Goal: Task Accomplishment & Management: Use online tool/utility

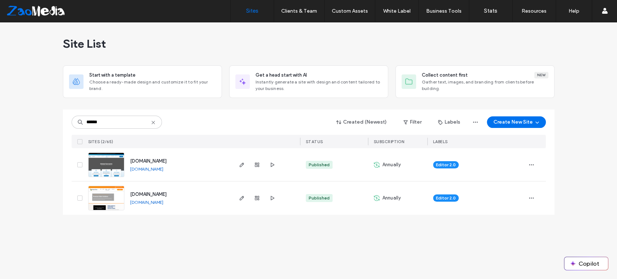
type input "******"
click at [246, 163] on div at bounding box center [256, 164] width 39 height 33
click at [243, 165] on icon "button" at bounding box center [242, 165] width 6 height 6
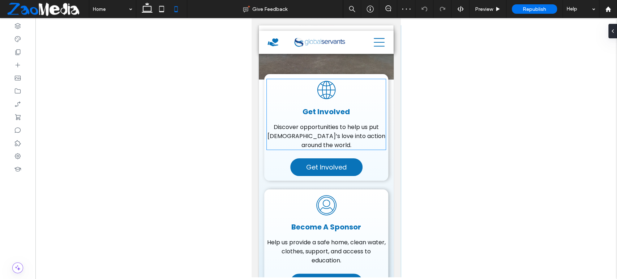
scroll to position [80, 0]
click at [14, 52] on icon at bounding box center [17, 51] width 7 height 7
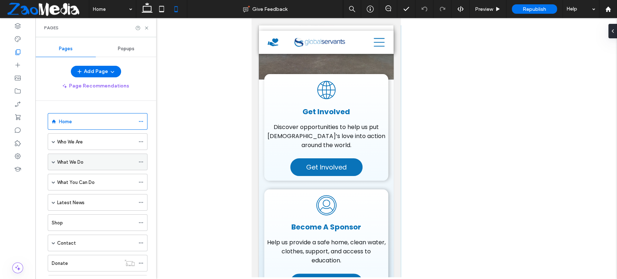
click at [82, 157] on div "What We Do" at bounding box center [96, 162] width 78 height 16
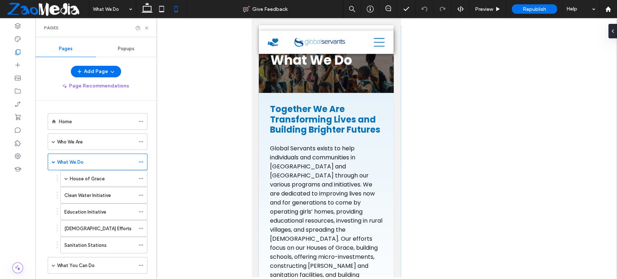
scroll to position [42, 0]
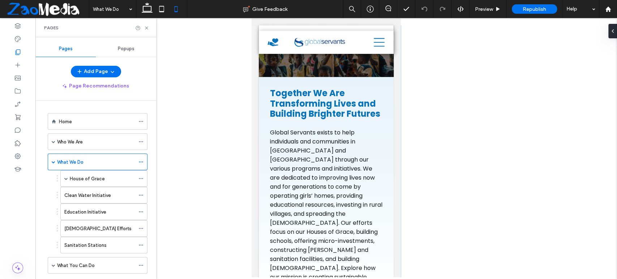
drag, startPoint x: 397, startPoint y: 39, endPoint x: 652, endPoint y: 62, distance: 256.0
click at [324, 119] on h2 "Building Brighter Future s" at bounding box center [326, 114] width 112 height 10
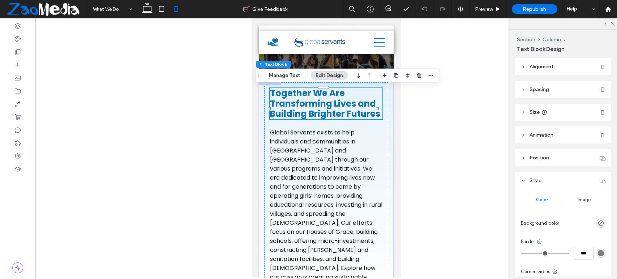
click at [324, 119] on div "Together We Are Transforming Lives and Building Brighter Future s" at bounding box center [326, 103] width 112 height 31
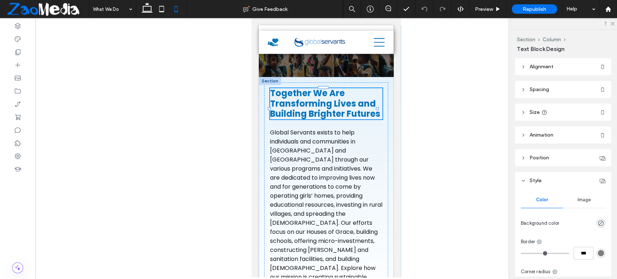
click at [324, 119] on h2 "Building Brighter Future s" at bounding box center [326, 114] width 112 height 10
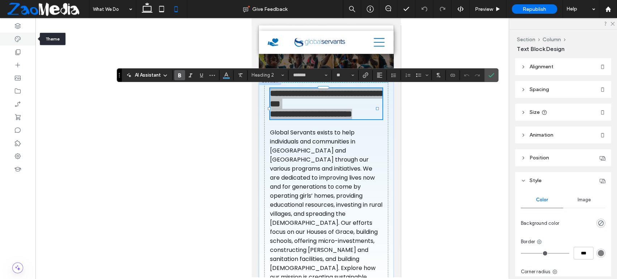
click at [19, 40] on use at bounding box center [18, 39] width 6 height 6
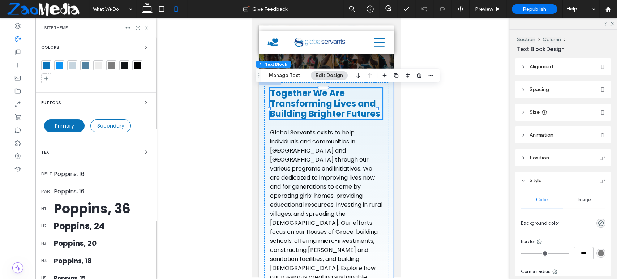
click at [104, 206] on div "Poppins, 36" at bounding box center [102, 209] width 96 height 20
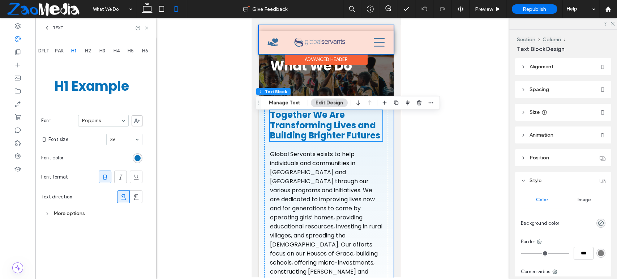
scroll to position [2, 0]
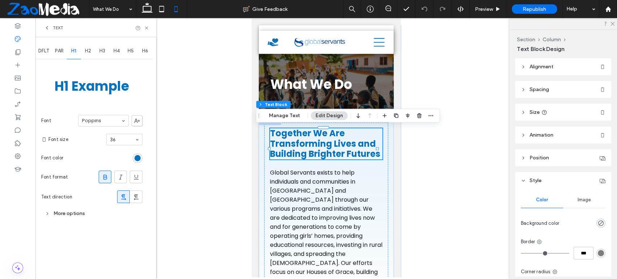
click at [88, 57] on div "H2" at bounding box center [88, 51] width 14 height 16
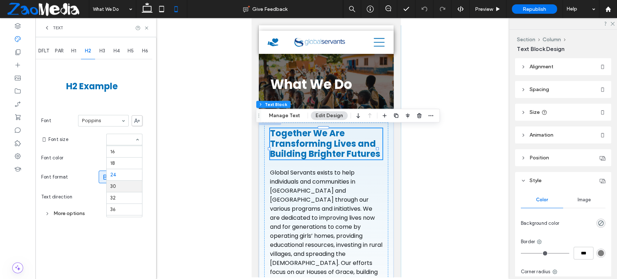
scroll to position [55, 0]
click at [104, 91] on h2 "H2 Example" at bounding box center [92, 86] width 40 height 22
click at [319, 142] on span "Together We Are Transforming Lives and" at bounding box center [323, 138] width 106 height 22
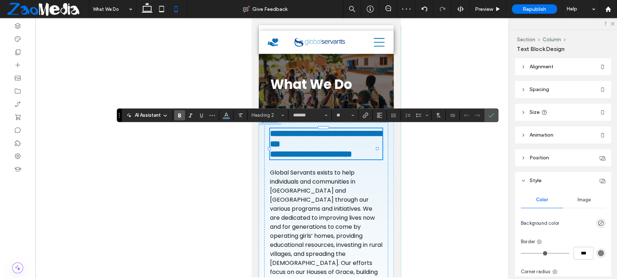
click at [319, 142] on span "**********" at bounding box center [327, 138] width 114 height 19
click at [316, 141] on span "**********" at bounding box center [327, 138] width 114 height 19
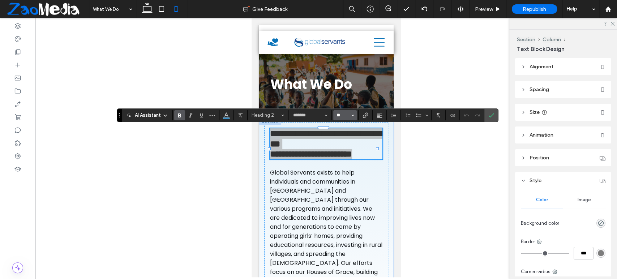
click at [338, 116] on input "**" at bounding box center [343, 115] width 14 height 6
click at [345, 169] on label "24" at bounding box center [344, 168] width 23 height 10
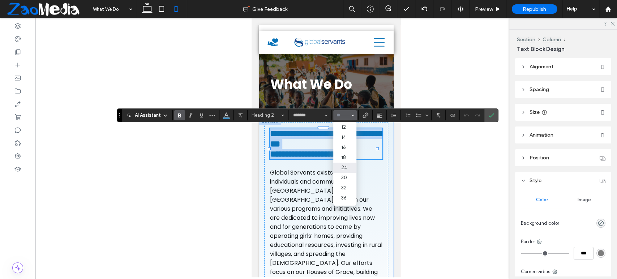
type input "**"
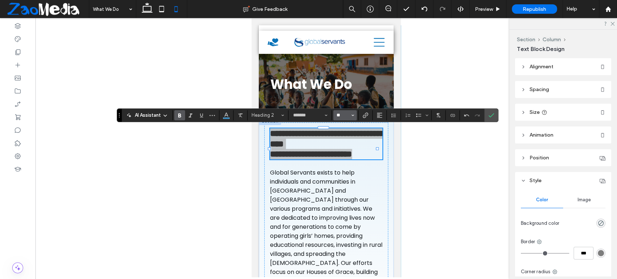
click at [341, 115] on input "**" at bounding box center [343, 115] width 14 height 6
type input "**"
click at [494, 120] on label "Confirm" at bounding box center [490, 115] width 11 height 13
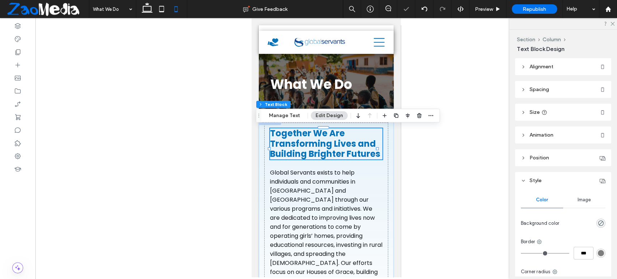
click at [348, 147] on span "Together We Are Transforming Lives and" at bounding box center [323, 138] width 106 height 22
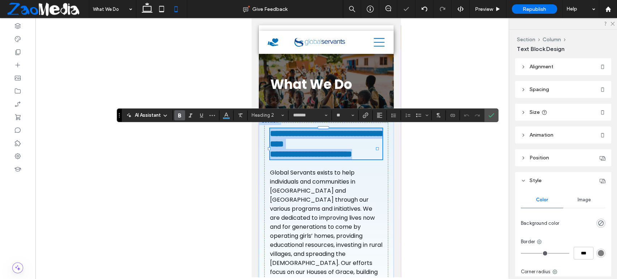
click at [348, 147] on span "**********" at bounding box center [327, 138] width 114 height 19
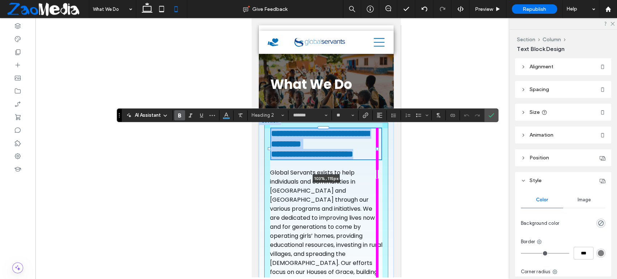
click at [380, 147] on div "**********" at bounding box center [326, 234] width 135 height 234
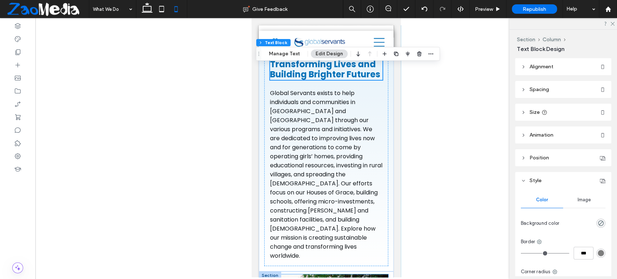
scroll to position [0, 0]
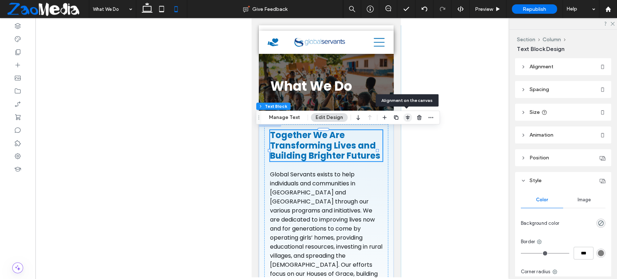
click at [408, 121] on span "button" at bounding box center [407, 117] width 9 height 9
click at [397, 132] on icon "center" at bounding box center [400, 132] width 6 height 6
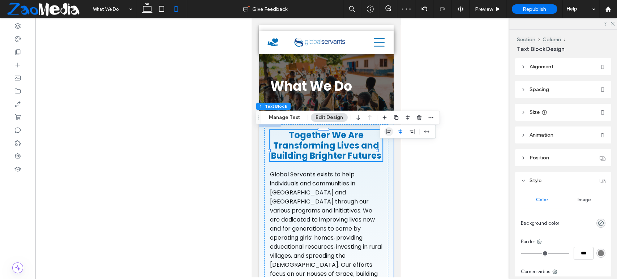
click at [390, 131] on span "flex-start" at bounding box center [388, 131] width 9 height 9
click at [356, 146] on span "Together We Are Transforming Lives and" at bounding box center [323, 140] width 106 height 22
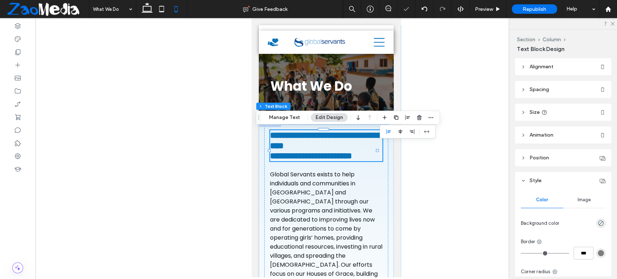
click at [356, 146] on span "**********" at bounding box center [327, 140] width 114 height 19
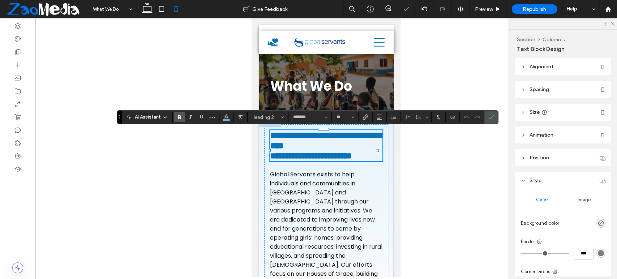
click at [361, 148] on span "**********" at bounding box center [327, 140] width 114 height 19
click at [358, 147] on span "**********" at bounding box center [327, 140] width 114 height 19
click at [488, 118] on icon "Confirm" at bounding box center [491, 117] width 6 height 6
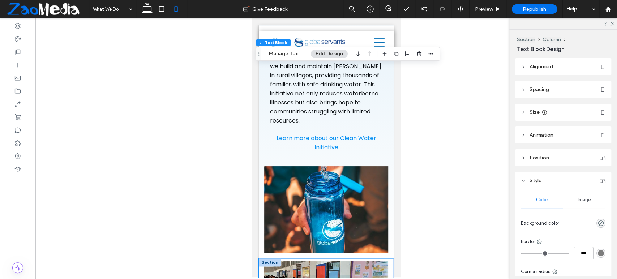
scroll to position [602, 0]
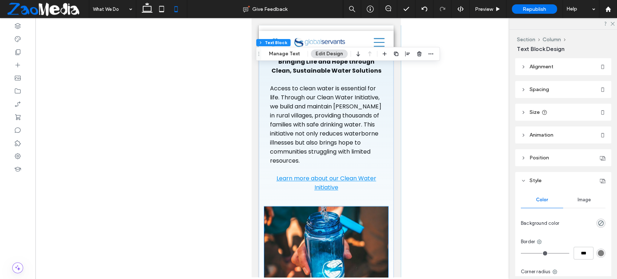
click at [367, 206] on img at bounding box center [326, 249] width 124 height 87
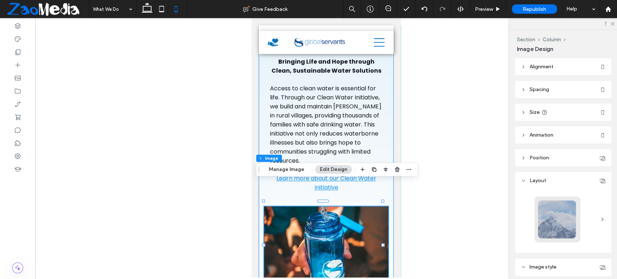
click at [384, 194] on div "Clean Water Initiative Access to clean water is essential for life. Through our…" at bounding box center [326, 163] width 135 height 269
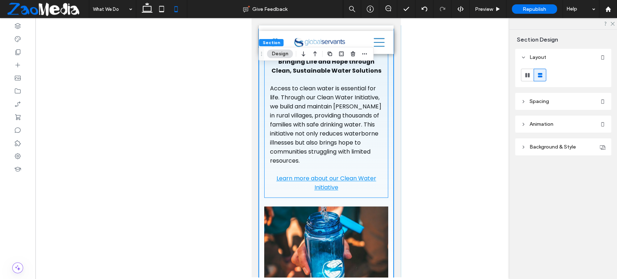
click at [377, 171] on div "Clean Water Initiative Access to clean water is essential for life. Through our…" at bounding box center [326, 115] width 124 height 166
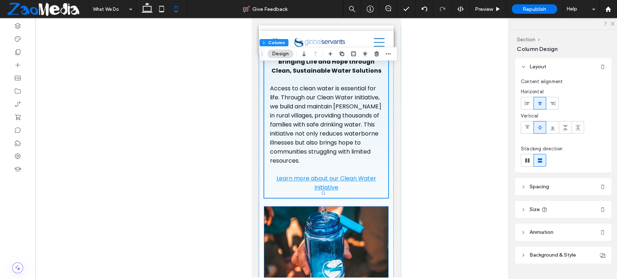
click at [375, 206] on img at bounding box center [326, 249] width 124 height 87
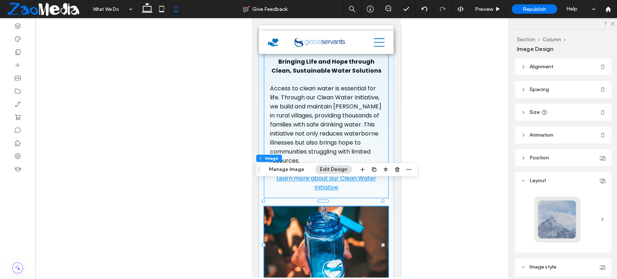
click at [381, 145] on div "Clean Water Initiative Access to clean water is essential for life. Through our…" at bounding box center [326, 115] width 124 height 166
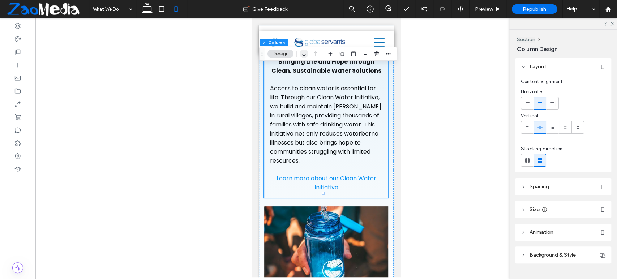
click at [302, 53] on icon "button" at bounding box center [303, 53] width 9 height 13
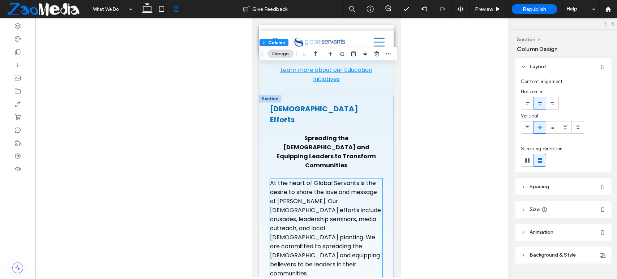
scroll to position [1074, 0]
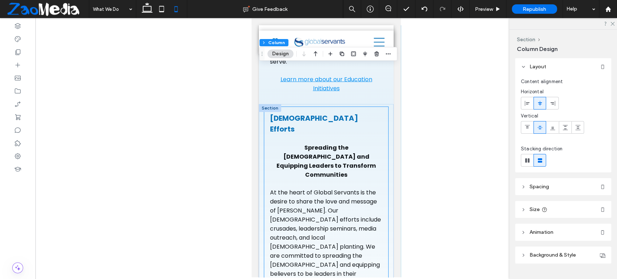
click at [379, 173] on div "[DEMOGRAPHIC_DATA] Efforts At the heart of Global Servants is the desire to sha…" at bounding box center [326, 213] width 124 height 213
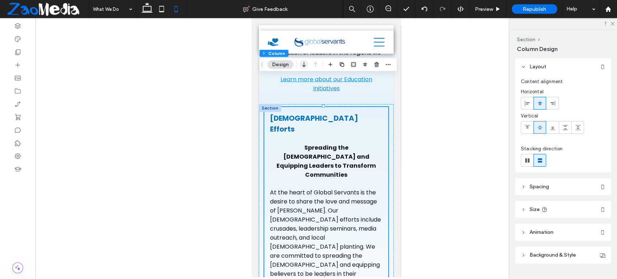
drag, startPoint x: 303, startPoint y: 63, endPoint x: 57, endPoint y: 47, distance: 246.2
click at [303, 63] on icon "button" at bounding box center [303, 64] width 9 height 13
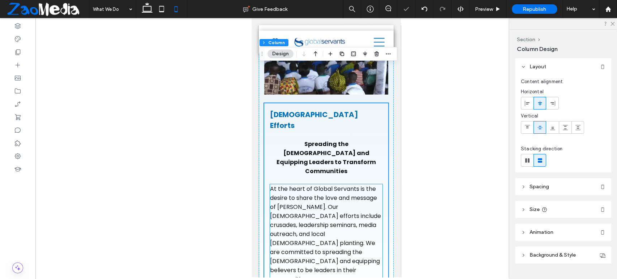
scroll to position [1155, 0]
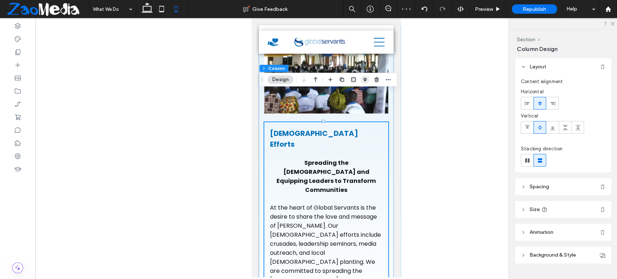
click at [366, 82] on icon "button" at bounding box center [365, 80] width 6 height 6
click at [364, 95] on use "center" at bounding box center [365, 93] width 4 height 5
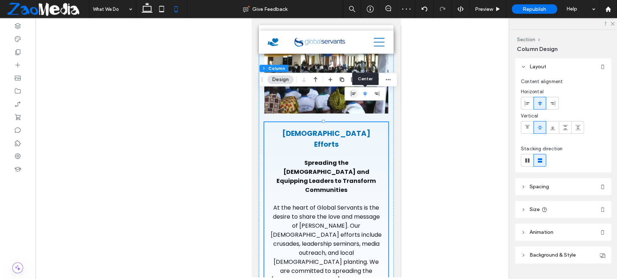
click at [353, 94] on use "flex-start" at bounding box center [353, 93] width 5 height 5
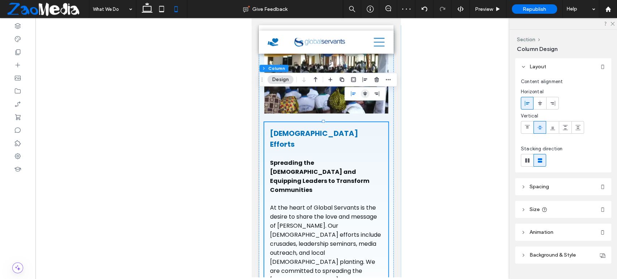
click at [363, 95] on icon "center" at bounding box center [365, 94] width 6 height 6
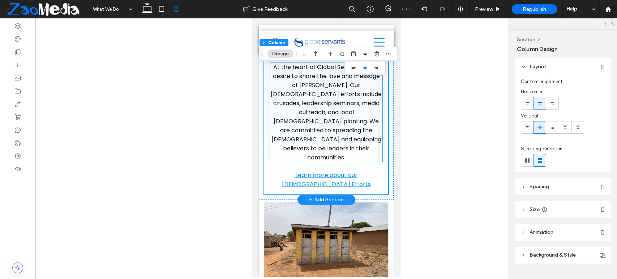
scroll to position [1355, 0]
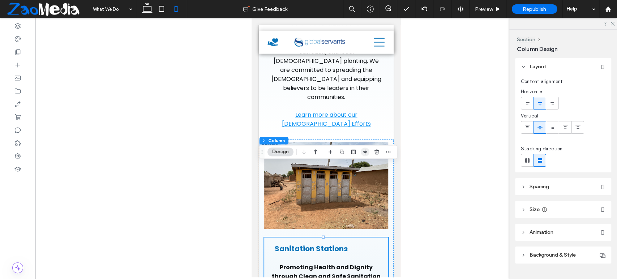
click at [361, 149] on span "button" at bounding box center [365, 151] width 9 height 9
click at [355, 167] on icon "flex-start" at bounding box center [353, 166] width 6 height 6
click at [363, 165] on use "center" at bounding box center [365, 165] width 4 height 5
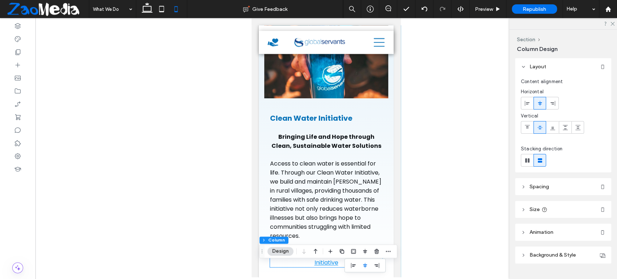
scroll to position [592, 0]
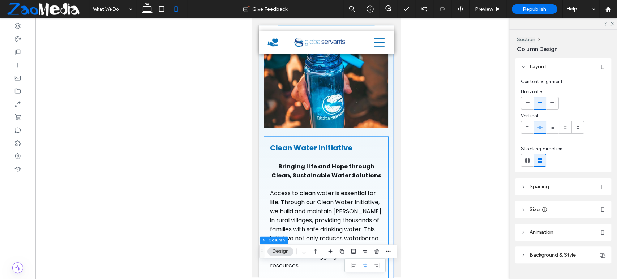
click at [378, 137] on div "Clean Water Initiative Access to clean water is essential for life. Through our…" at bounding box center [326, 220] width 124 height 166
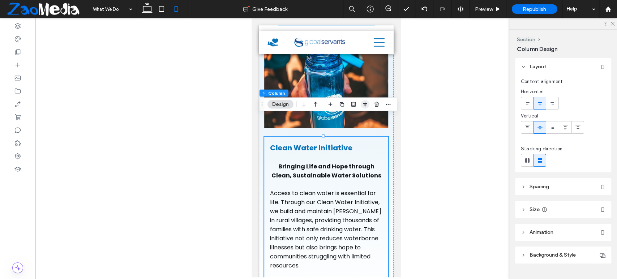
click at [362, 103] on icon "button" at bounding box center [365, 105] width 6 height 6
click at [364, 115] on span "center" at bounding box center [365, 118] width 9 height 9
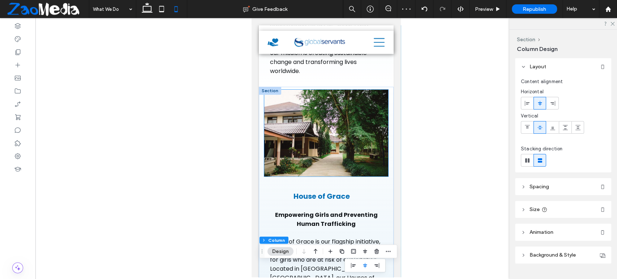
scroll to position [338, 0]
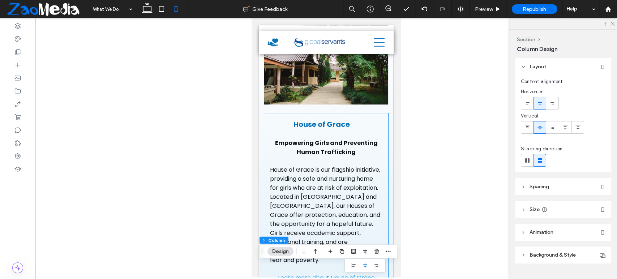
click at [371, 113] on div "House of Grace House of Grace is our flagship initiative, providing a safe and …" at bounding box center [326, 200] width 124 height 175
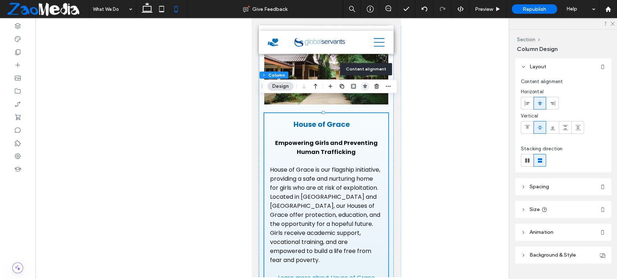
click at [362, 87] on icon "button" at bounding box center [365, 86] width 6 height 6
click at [353, 100] on icon "flex-start" at bounding box center [353, 101] width 6 height 6
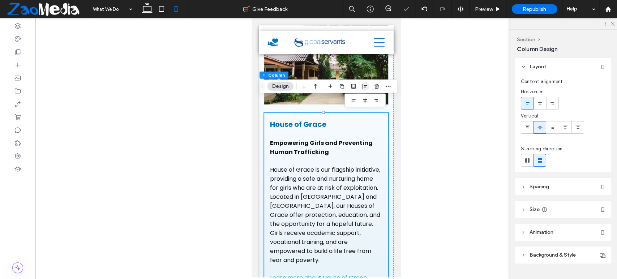
click at [364, 89] on span "button" at bounding box center [365, 86] width 9 height 9
click at [362, 87] on icon "button" at bounding box center [365, 86] width 6 height 6
click at [364, 97] on span "center" at bounding box center [365, 100] width 9 height 9
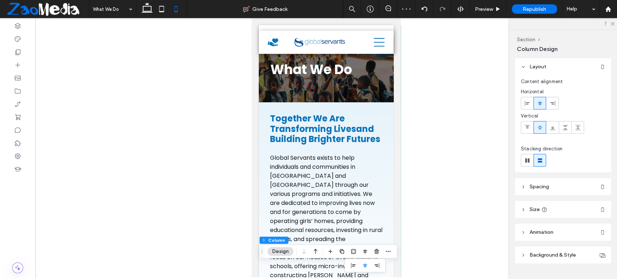
scroll to position [0, 0]
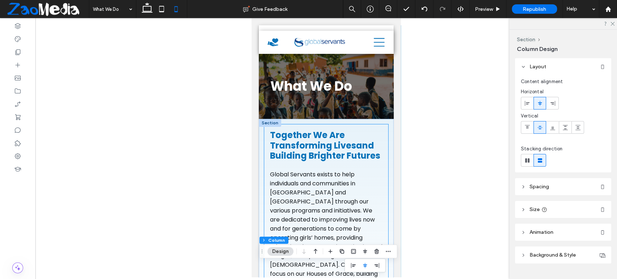
click at [375, 126] on div "Together We Are Transforming Lives ﻿ and Building Brighter Future s Global Serv…" at bounding box center [326, 235] width 124 height 223
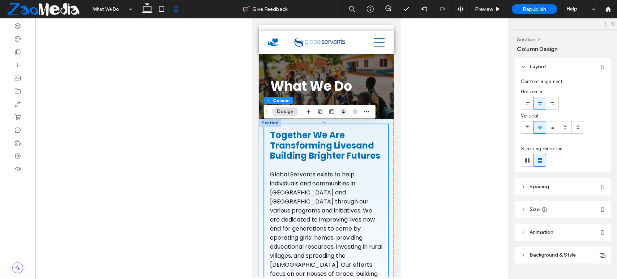
click at [341, 111] on use "button" at bounding box center [343, 111] width 4 height 5
click at [335, 124] on span "flex-start" at bounding box center [331, 125] width 9 height 9
click at [341, 124] on icon "center" at bounding box center [343, 126] width 6 height 6
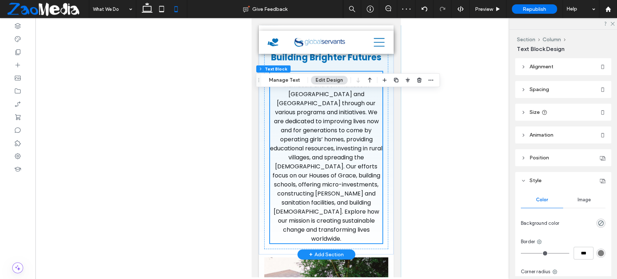
scroll to position [80, 0]
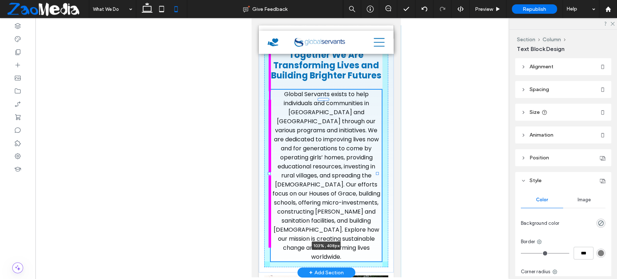
drag, startPoint x: 267, startPoint y: 173, endPoint x: 288, endPoint y: 173, distance: 20.6
click at [266, 172] on div "Together We Are Transforming Lives and Building Brighter Future s Global Servan…" at bounding box center [326, 156] width 135 height 234
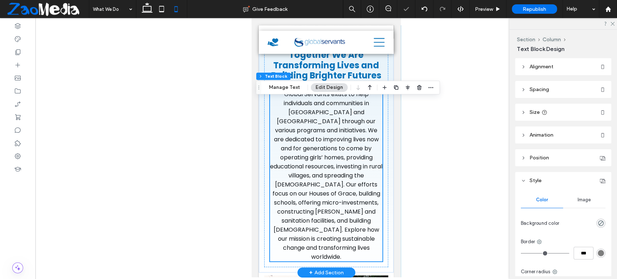
scroll to position [0, 0]
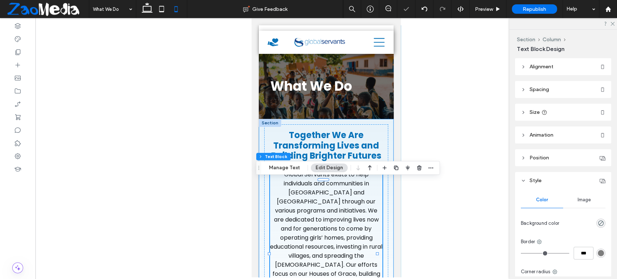
click at [384, 122] on div "Together We Are Transforming Lives and Building Brighter Future s Global Servan…" at bounding box center [326, 236] width 135 height 234
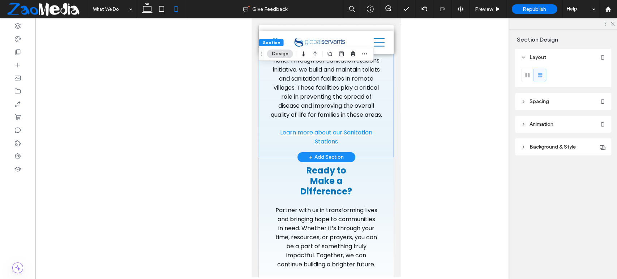
scroll to position [1565, 0]
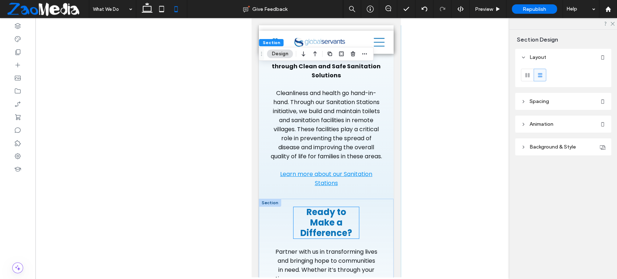
click at [353, 207] on h2 "Ready to Make a Difference?" at bounding box center [325, 222] width 65 height 31
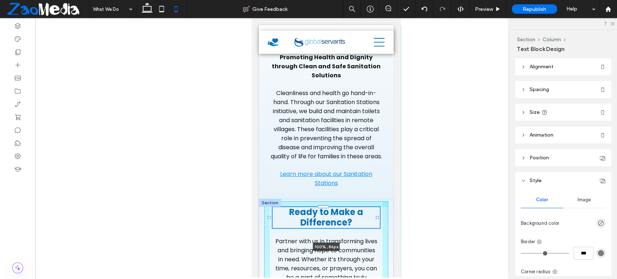
drag, startPoint x: 353, startPoint y: 151, endPoint x: 378, endPoint y: 155, distance: 25.3
click at [270, 207] on div at bounding box center [269, 207] width 0 height 0
type input "***"
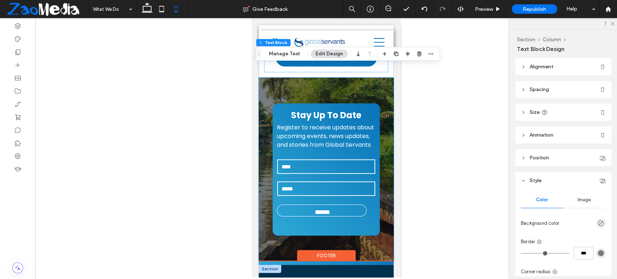
scroll to position [1745, 0]
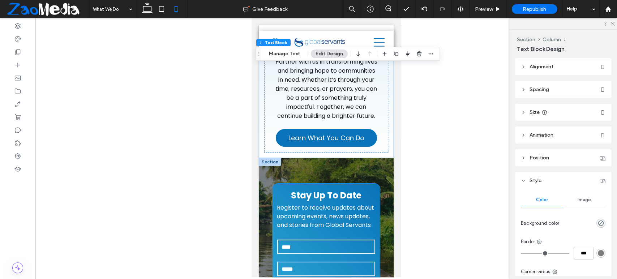
click at [373, 184] on div "Stay Up To Date Register to receive updates about upcoming events, news updates…" at bounding box center [325, 250] width 107 height 132
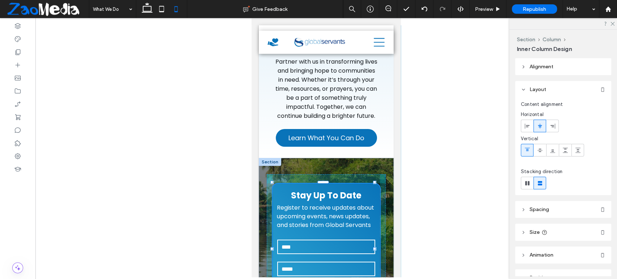
click at [267, 184] on div "Stay Up To Date Register to receive updates about upcoming events, news updates…" at bounding box center [326, 250] width 135 height 184
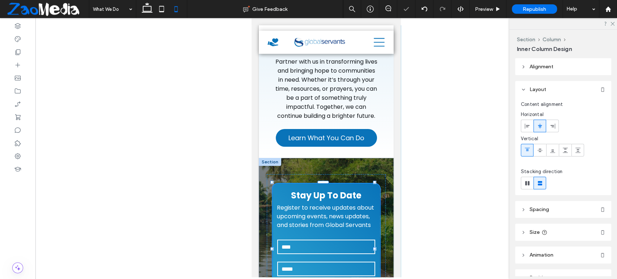
type input "**"
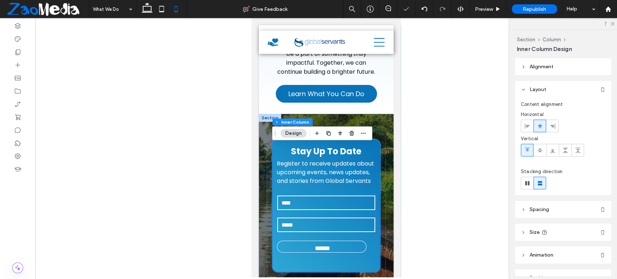
scroll to position [1825, 0]
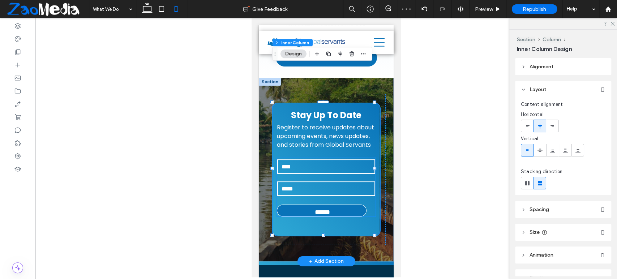
click at [336, 204] on div "******" at bounding box center [322, 210] width 90 height 12
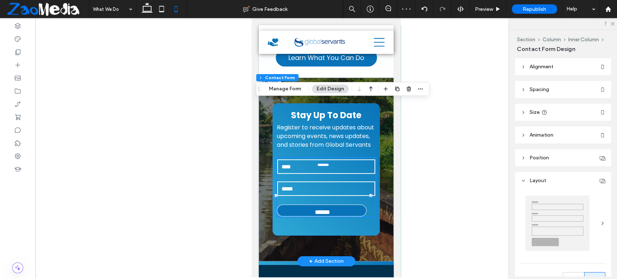
type input "*"
type input "***"
type input "**"
type input "****"
type input "*"
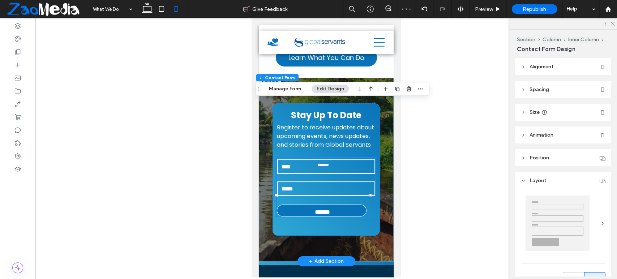
type input "***"
click at [336, 205] on input "******" at bounding box center [322, 210] width 82 height 11
type input "*"
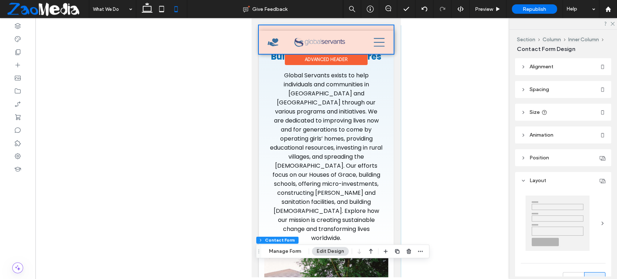
scroll to position [0, 0]
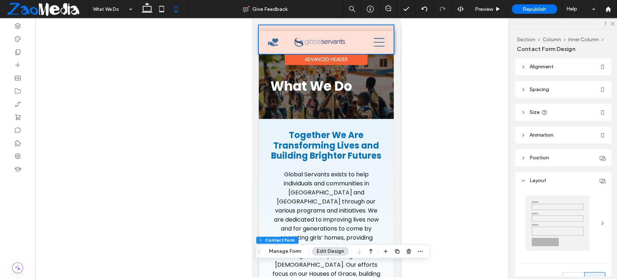
click at [271, 40] on div at bounding box center [326, 39] width 135 height 29
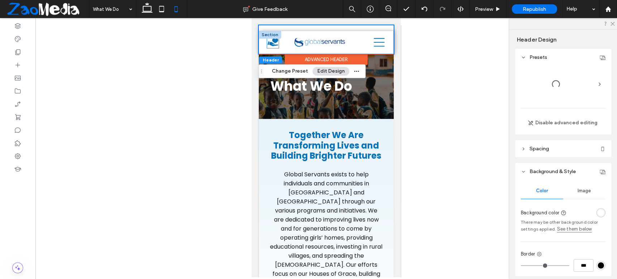
click at [272, 40] on icon at bounding box center [273, 42] width 10 height 8
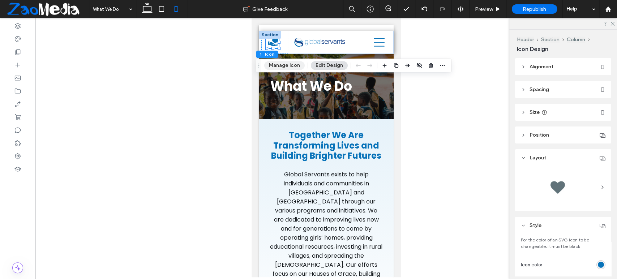
click at [291, 68] on button "Manage Icon" at bounding box center [284, 65] width 40 height 9
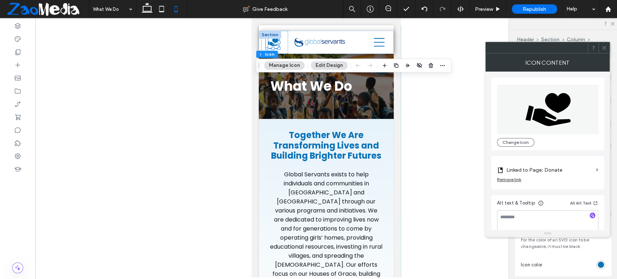
click at [604, 47] on icon at bounding box center [603, 47] width 5 height 5
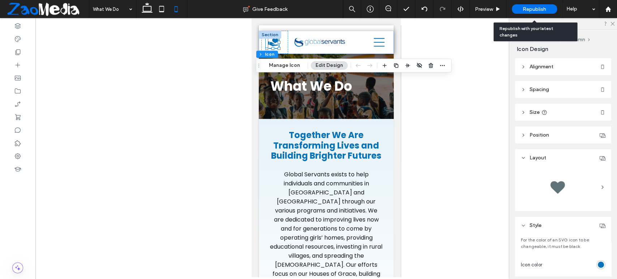
click at [527, 7] on span "Republish" at bounding box center [533, 9] width 23 height 6
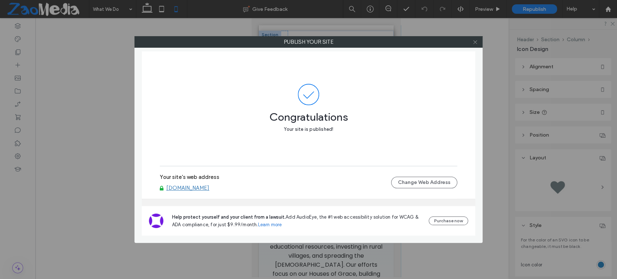
click at [477, 44] on icon at bounding box center [474, 41] width 5 height 5
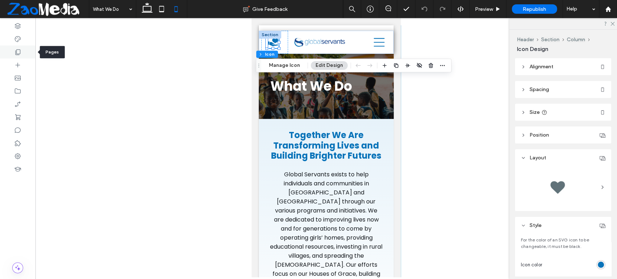
click at [17, 54] on use at bounding box center [18, 51] width 5 height 5
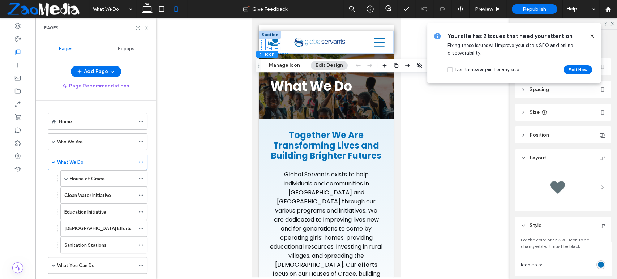
click at [101, 146] on div "Who We Are" at bounding box center [96, 142] width 78 height 16
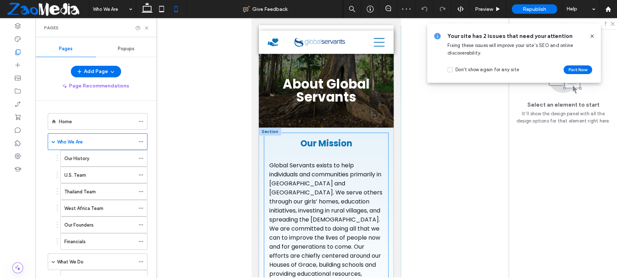
click at [380, 141] on div "Global Servants exists to help individuals and communities primarily in [GEOGRA…" at bounding box center [326, 224] width 124 height 182
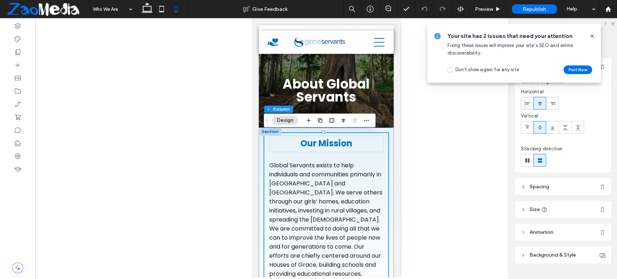
click at [526, 105] on icon at bounding box center [527, 103] width 6 height 6
click at [538, 103] on icon at bounding box center [540, 103] width 6 height 6
click at [164, 9] on icon at bounding box center [161, 9] width 14 height 14
type input "***"
type input "****"
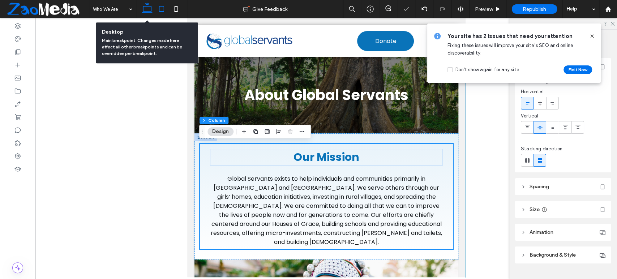
click at [150, 10] on icon at bounding box center [147, 9] width 14 height 14
type input "*"
type input "**"
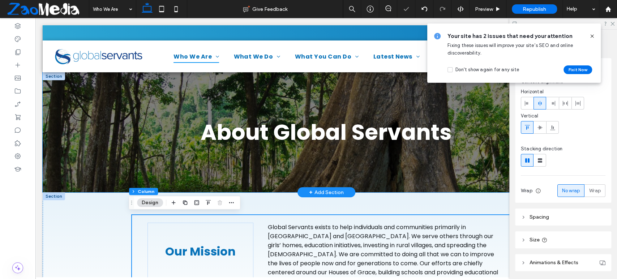
scroll to position [120, 0]
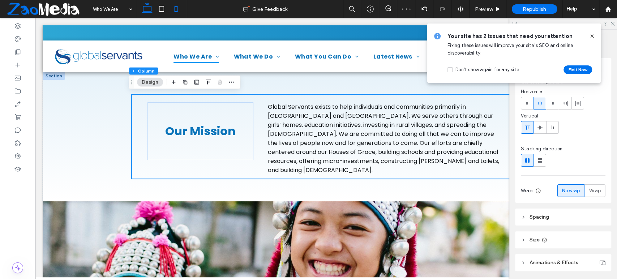
click at [175, 11] on use at bounding box center [175, 9] width 3 height 6
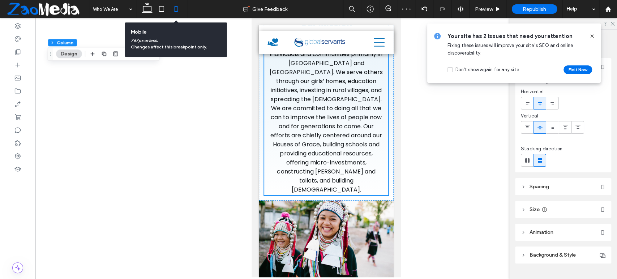
type input "**"
type input "****"
type input "**"
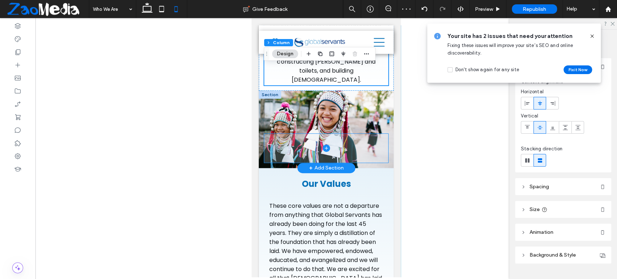
scroll to position [312, 0]
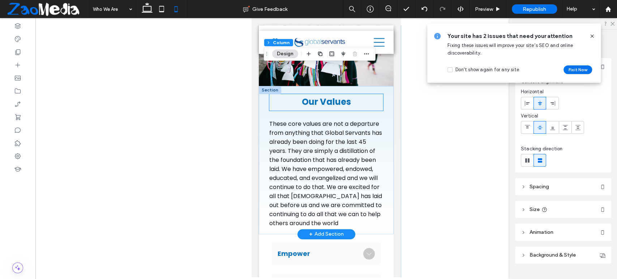
click at [376, 97] on h2 "Our Values" at bounding box center [326, 102] width 114 height 10
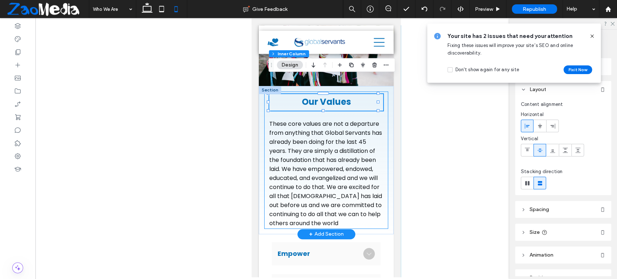
click at [379, 92] on div "These core values are not a departure from anything that Global Servants has al…" at bounding box center [326, 159] width 124 height 137
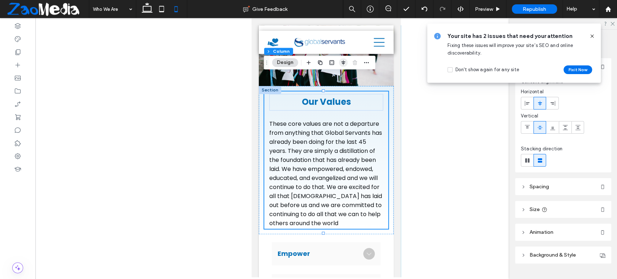
click at [343, 62] on icon "button" at bounding box center [343, 63] width 6 height 6
click at [332, 75] on icon "flex-start" at bounding box center [332, 77] width 6 height 6
click at [341, 62] on icon "button" at bounding box center [343, 63] width 6 height 6
click at [343, 63] on use "button" at bounding box center [343, 62] width 5 height 5
click at [342, 74] on icon "center" at bounding box center [343, 77] width 6 height 6
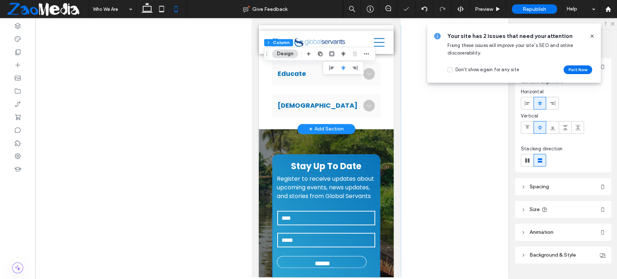
scroll to position [673, 0]
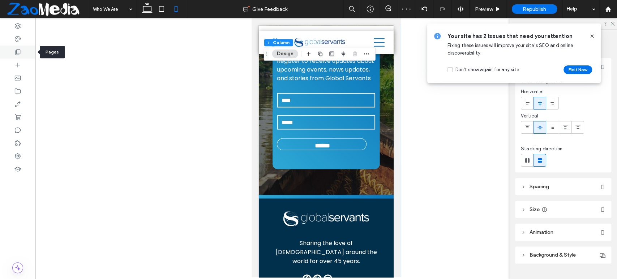
click at [18, 52] on icon at bounding box center [17, 51] width 7 height 7
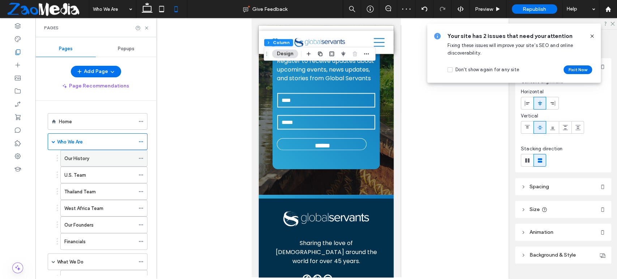
click at [75, 157] on label "Our History" at bounding box center [76, 158] width 25 height 13
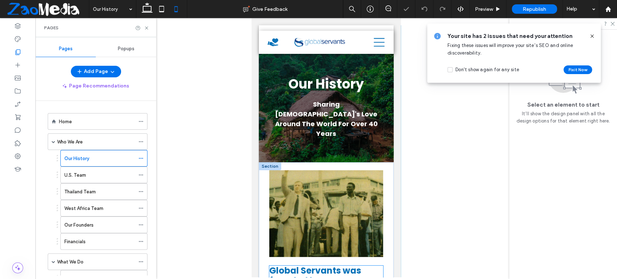
scroll to position [120, 0]
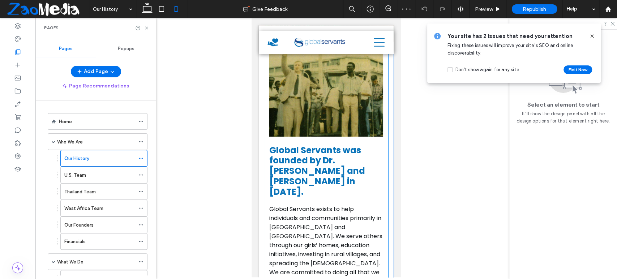
click at [380, 124] on div "Global Servants was founded by Dr. [PERSON_NAME] and [PERSON_NAME] in [DATE]. G…" at bounding box center [326, 203] width 124 height 312
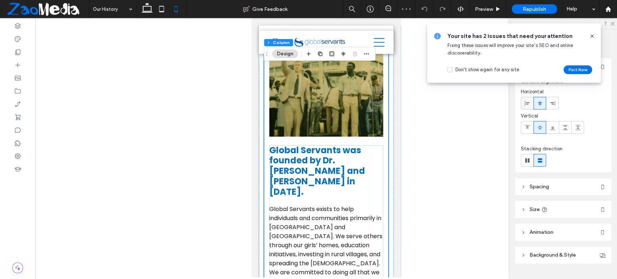
click at [527, 102] on icon at bounding box center [527, 103] width 6 height 6
click at [538, 102] on icon at bounding box center [540, 103] width 6 height 6
click at [376, 145] on h2 "Global Servants was founded by Dr. [PERSON_NAME] and [PERSON_NAME] in [DATE]." at bounding box center [326, 171] width 114 height 52
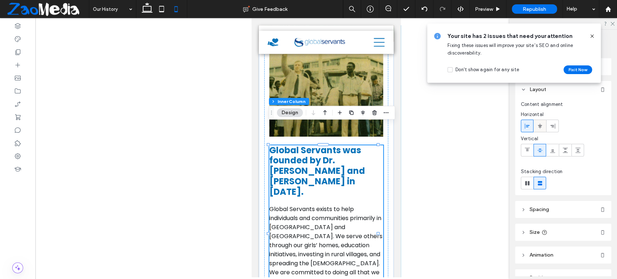
click at [537, 125] on icon at bounding box center [540, 126] width 6 height 6
type input "**"
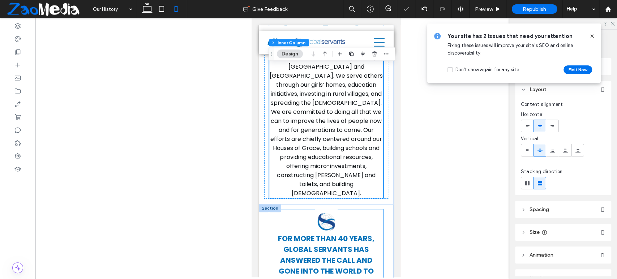
scroll to position [401, 0]
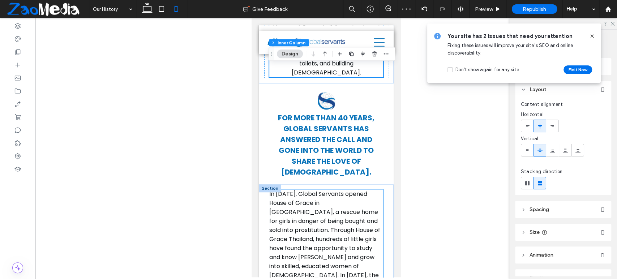
click at [376, 189] on p "In [DATE], Global Servants opened House of Grace in [GEOGRAPHIC_DATA], a rescue…" at bounding box center [326, 256] width 114 height 135
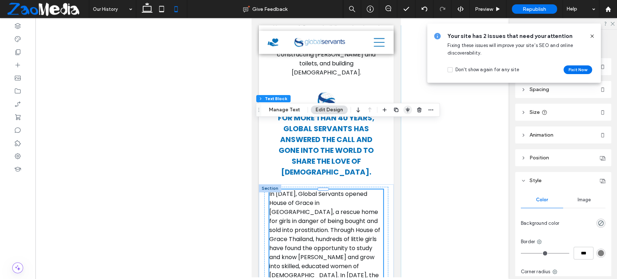
click at [406, 109] on use "button" at bounding box center [407, 109] width 4 height 5
click at [390, 122] on span "flex-start" at bounding box center [388, 124] width 9 height 9
click at [399, 123] on use "center" at bounding box center [400, 123] width 4 height 5
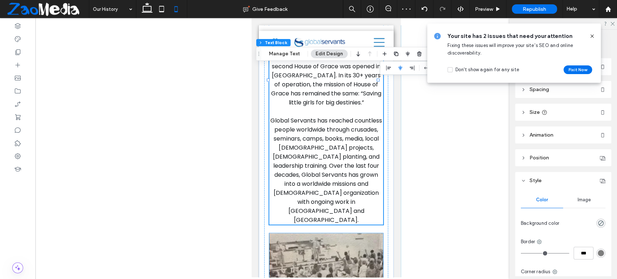
scroll to position [602, 0]
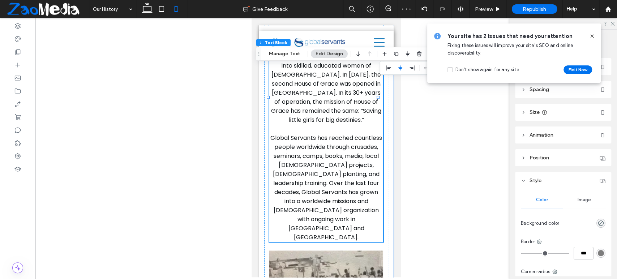
click at [374, 134] on p "Global Servants has reached countless people worldwide through crusades, semina…" at bounding box center [326, 187] width 114 height 108
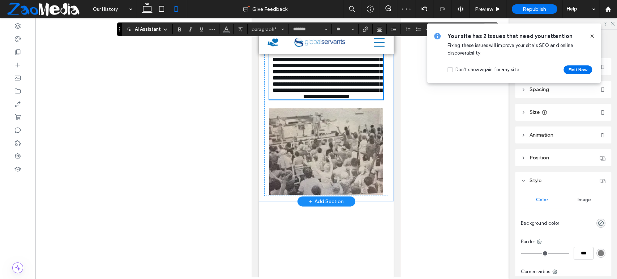
scroll to position [484, 0]
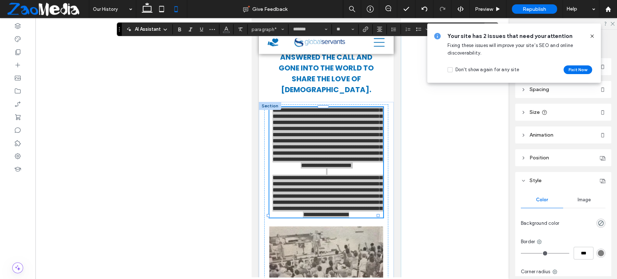
click at [402, 183] on div at bounding box center [325, 147] width 581 height 259
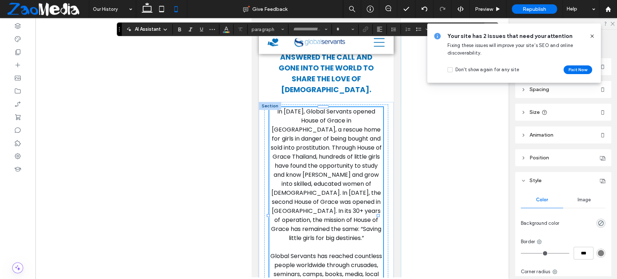
type input "*******"
type input "**"
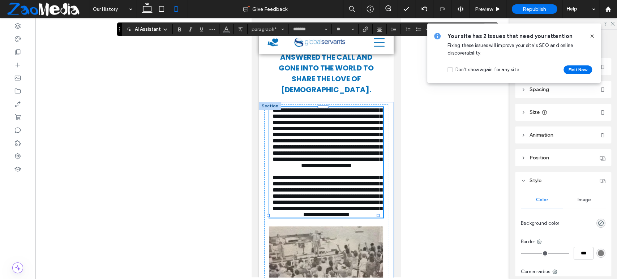
click at [407, 247] on div at bounding box center [325, 147] width 581 height 259
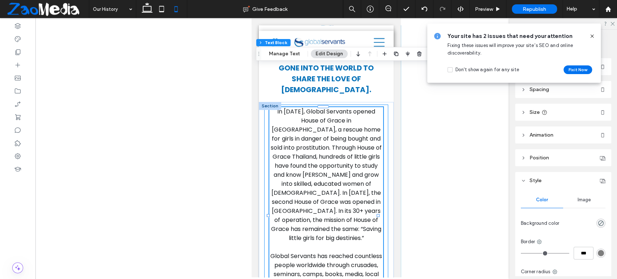
click at [375, 259] on div "In [DATE], Global Servants opened House of Grace in [GEOGRAPHIC_DATA], a rescue…" at bounding box center [326, 280] width 124 height 352
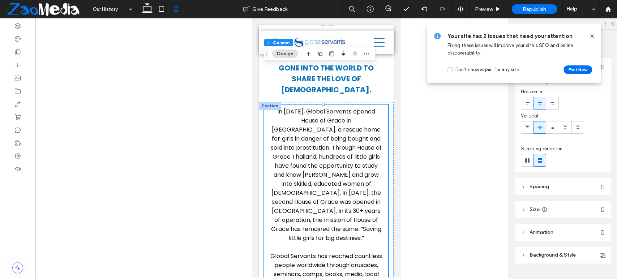
click at [375, 262] on div "In [DATE], Global Servants opened House of Grace in [GEOGRAPHIC_DATA], a rescue…" at bounding box center [326, 280] width 124 height 352
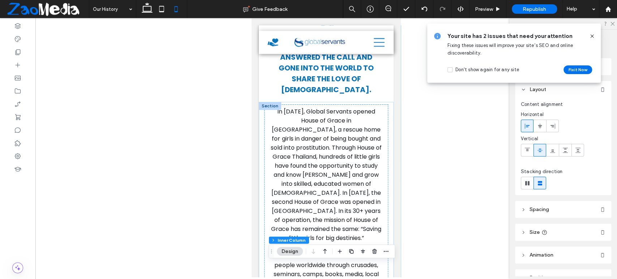
click at [327, 253] on icon "button" at bounding box center [324, 251] width 9 height 13
type input "**"
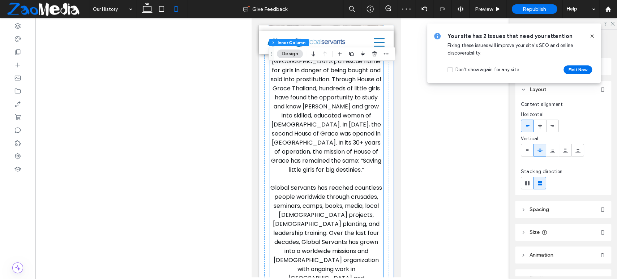
scroll to position [602, 0]
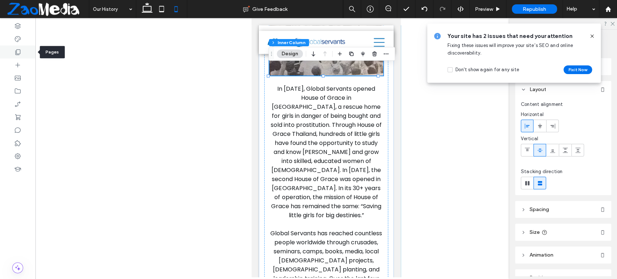
click at [15, 57] on div at bounding box center [17, 52] width 35 height 13
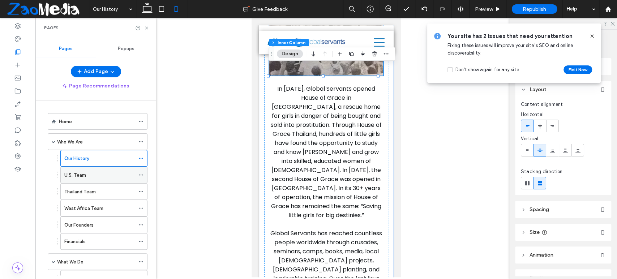
click at [81, 174] on label "U.S. Team" at bounding box center [75, 175] width 22 height 13
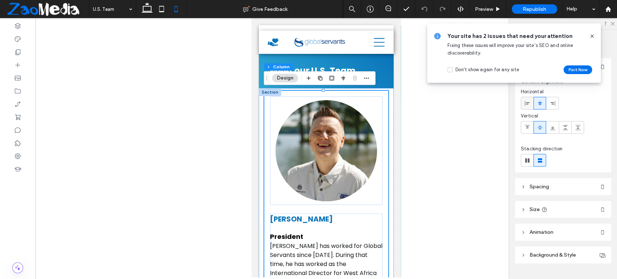
click at [524, 107] on span at bounding box center [527, 103] width 6 height 12
click at [537, 104] on icon at bounding box center [540, 103] width 6 height 6
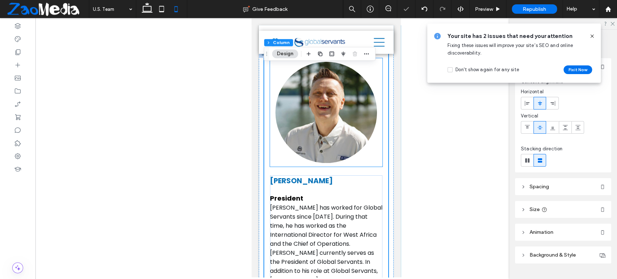
scroll to position [80, 0]
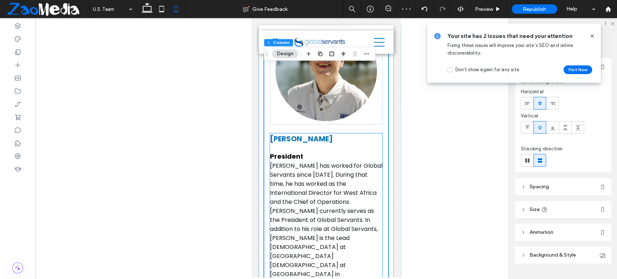
click at [373, 134] on h3 "[PERSON_NAME]" at bounding box center [326, 138] width 112 height 11
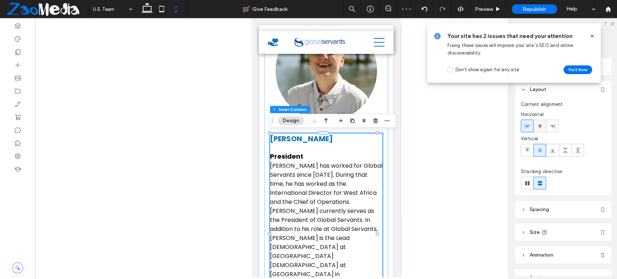
click at [536, 126] on div at bounding box center [540, 126] width 12 height 12
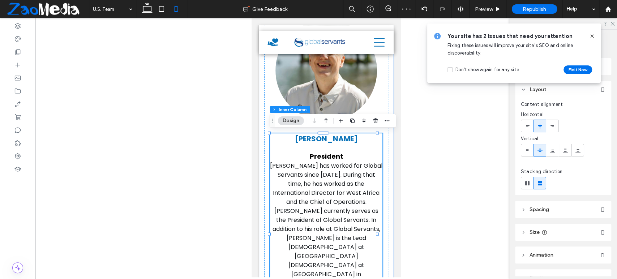
type input "**"
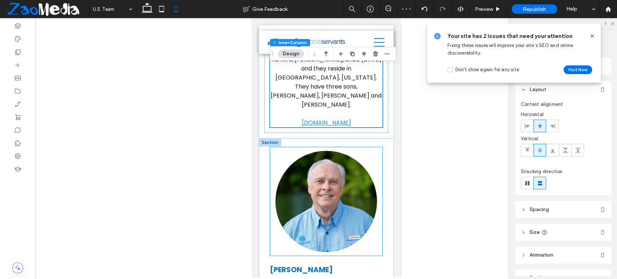
scroll to position [401, 0]
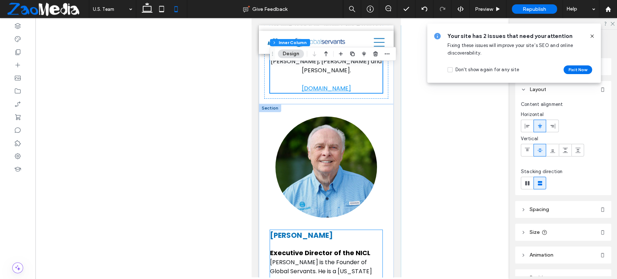
click at [375, 230] on h3 "[PERSON_NAME]" at bounding box center [326, 235] width 112 height 11
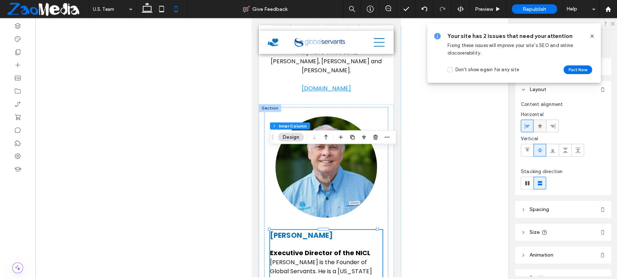
click at [537, 126] on icon at bounding box center [540, 126] width 6 height 6
type input "**"
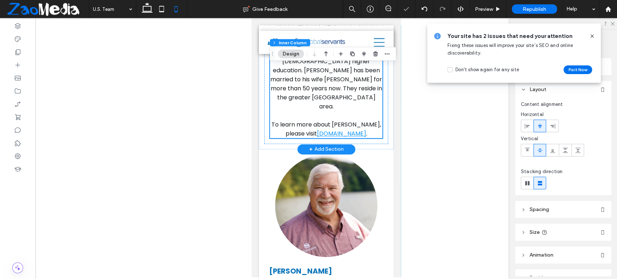
scroll to position [682, 0]
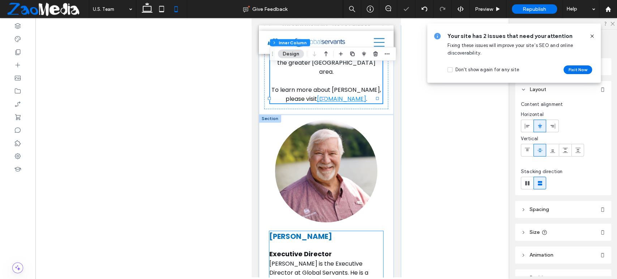
click at [374, 231] on h3 "[PERSON_NAME]" at bounding box center [326, 236] width 114 height 11
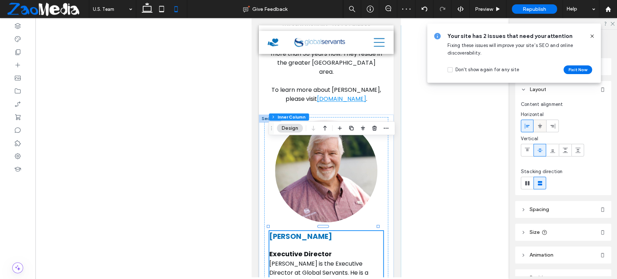
drag, startPoint x: 533, startPoint y: 126, endPoint x: 538, endPoint y: 125, distance: 4.9
click at [535, 125] on div at bounding box center [540, 126] width 12 height 12
type input "**"
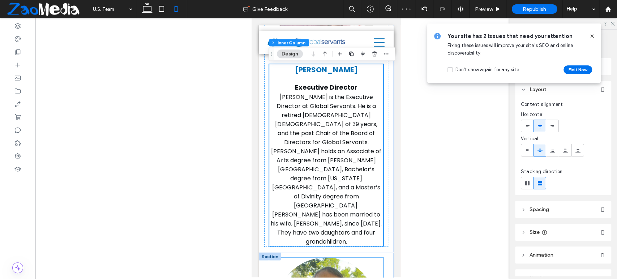
scroll to position [883, 0]
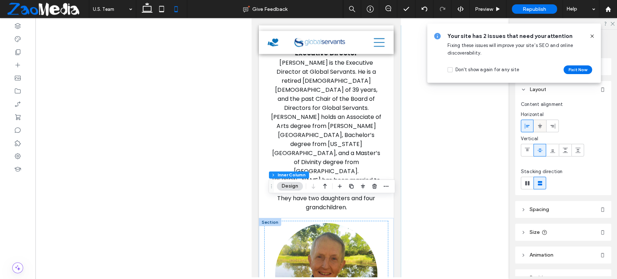
click at [540, 126] on icon at bounding box center [540, 126] width 6 height 6
type input "**"
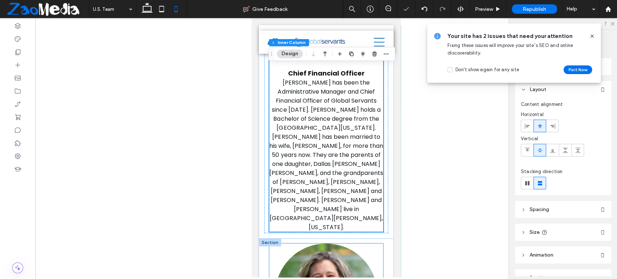
scroll to position [1244, 0]
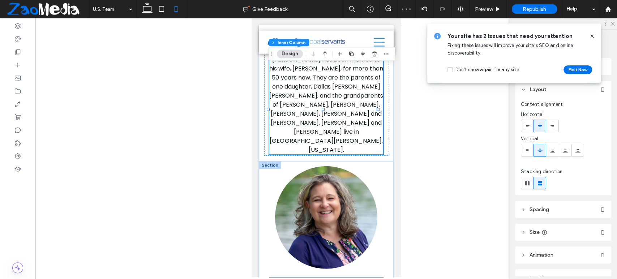
click at [373, 277] on h3 "[PERSON_NAME]" at bounding box center [326, 282] width 114 height 11
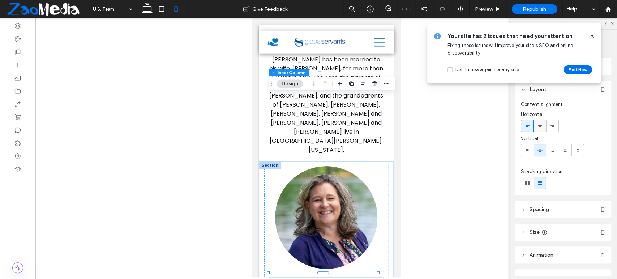
click at [539, 126] on use at bounding box center [540, 125] width 4 height 5
type input "**"
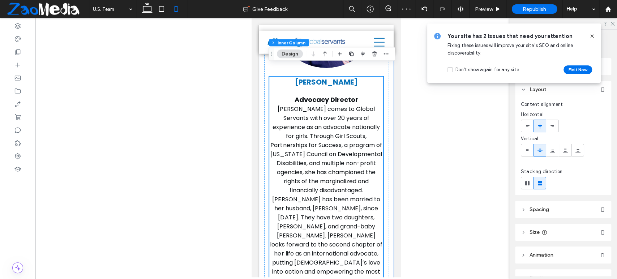
scroll to position [1565, 0]
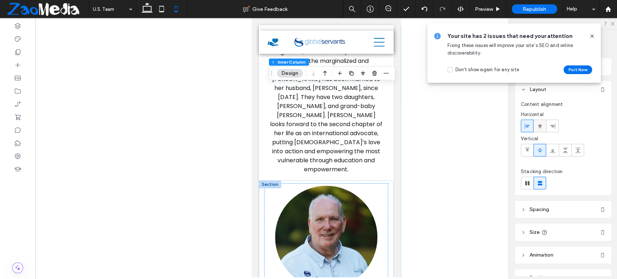
click at [537, 123] on icon at bounding box center [540, 126] width 6 height 6
type input "**"
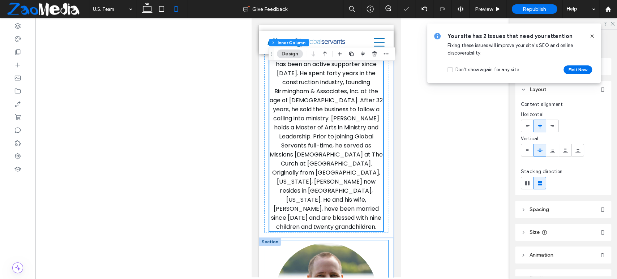
scroll to position [1886, 0]
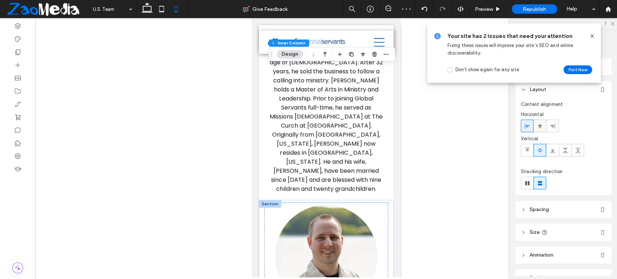
click at [538, 124] on icon at bounding box center [540, 126] width 6 height 6
type input "**"
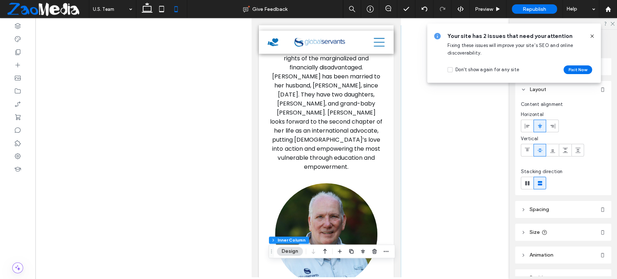
scroll to position [1525, 0]
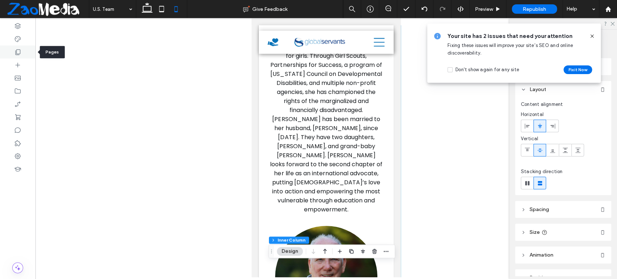
click at [14, 53] on div at bounding box center [17, 52] width 35 height 13
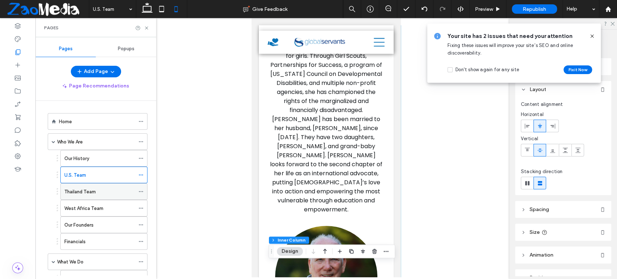
click at [95, 187] on label "Thailand Team" at bounding box center [79, 191] width 31 height 13
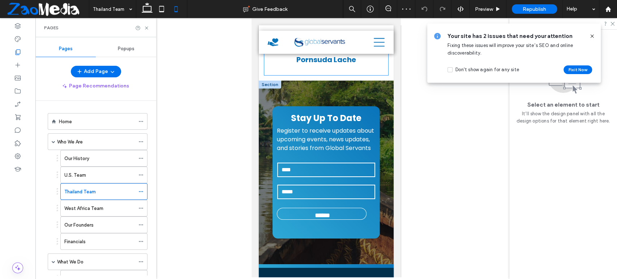
scroll to position [1726, 0]
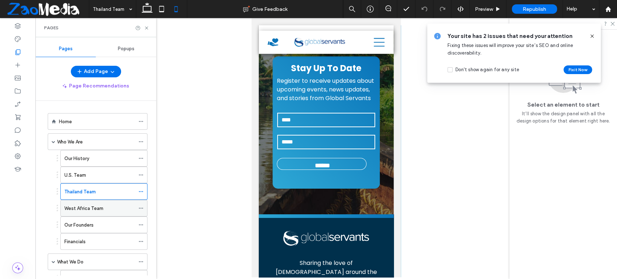
click at [110, 205] on div "West Africa Team" at bounding box center [99, 208] width 70 height 8
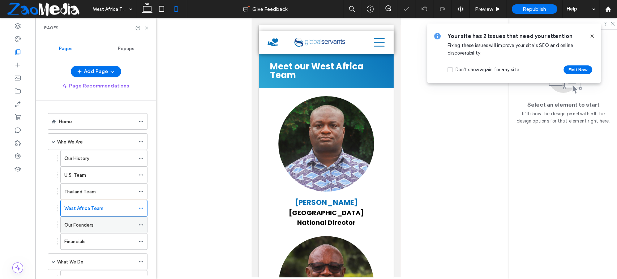
click at [95, 226] on div "Our Founders" at bounding box center [99, 225] width 70 height 8
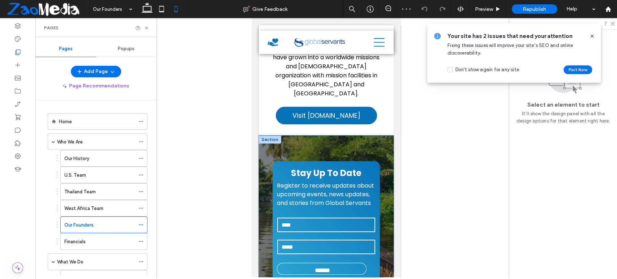
scroll to position [441, 0]
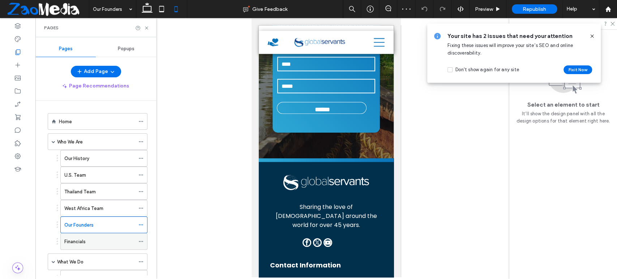
click at [110, 245] on div "Financials" at bounding box center [99, 241] width 70 height 16
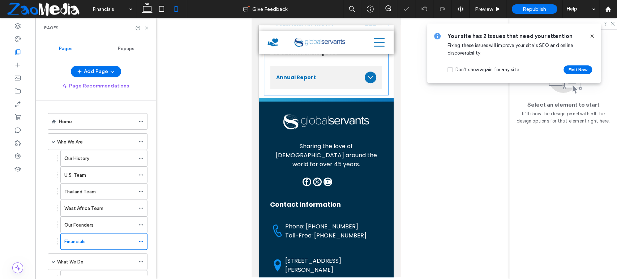
scroll to position [441, 0]
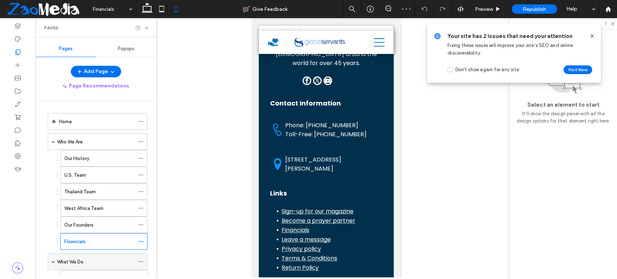
click at [70, 258] on label "What We Do" at bounding box center [70, 261] width 26 height 13
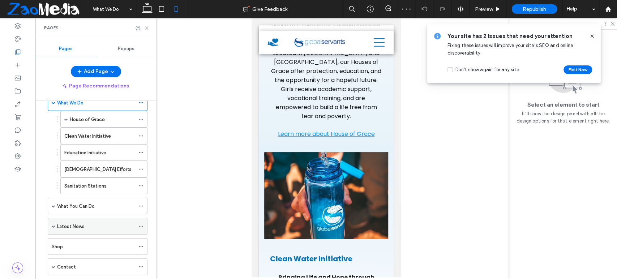
scroll to position [160, 0]
click at [90, 115] on label "House of Grace" at bounding box center [87, 118] width 35 height 13
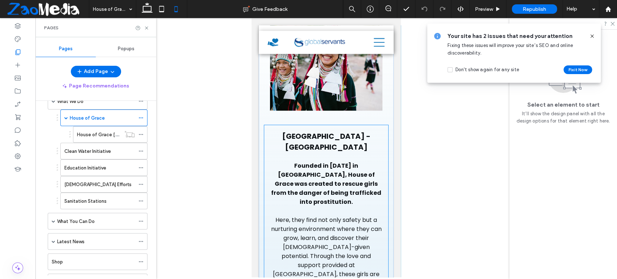
scroll to position [401, 0]
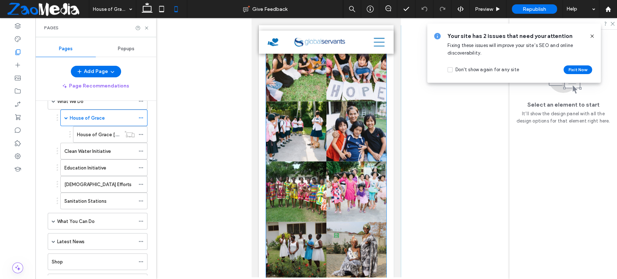
scroll to position [1284, 0]
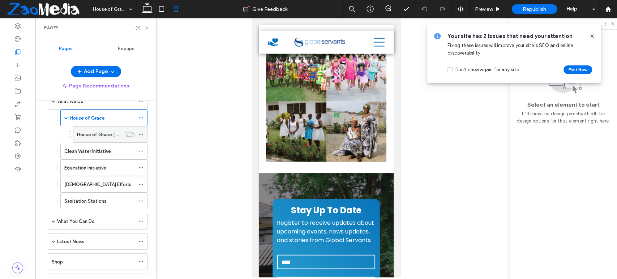
click at [96, 137] on div "House of Grace [GEOGRAPHIC_DATA]" at bounding box center [99, 134] width 44 height 16
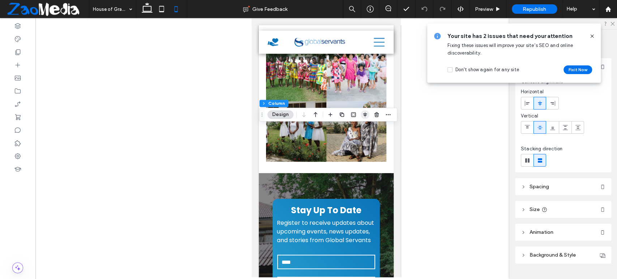
click at [368, 117] on span "button" at bounding box center [365, 114] width 9 height 9
click at [355, 128] on use "flex-start" at bounding box center [353, 128] width 5 height 5
click at [365, 129] on icon "center" at bounding box center [365, 129] width 6 height 6
click at [180, 161] on div at bounding box center [325, 147] width 581 height 259
click at [12, 54] on div at bounding box center [17, 52] width 35 height 13
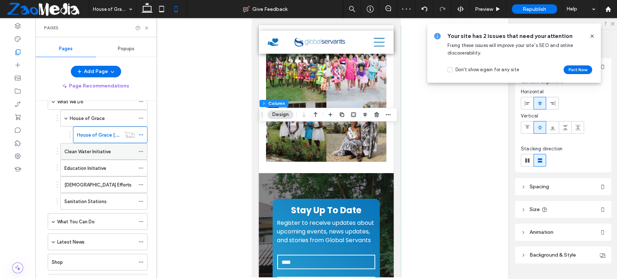
scroll to position [160, 0]
click at [94, 150] on label "Clean Water Initiative" at bounding box center [87, 151] width 47 height 13
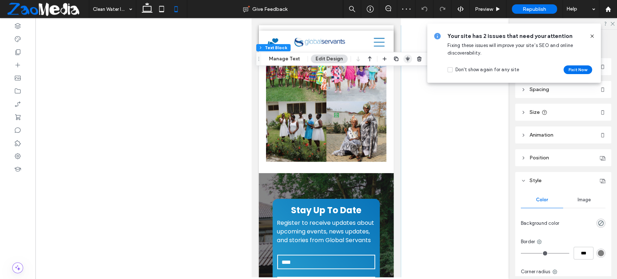
click at [405, 58] on use "button" at bounding box center [407, 58] width 4 height 5
click at [386, 72] on use "flex-start" at bounding box center [388, 72] width 5 height 5
click at [398, 74] on use "center" at bounding box center [400, 72] width 4 height 5
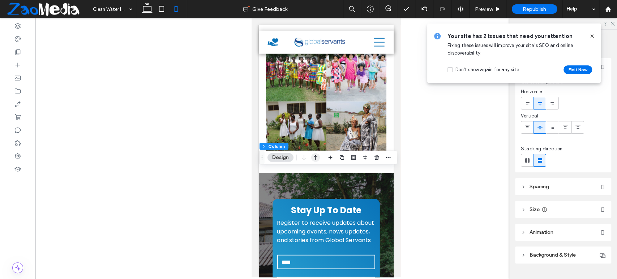
click at [317, 158] on icon "button" at bounding box center [315, 157] width 9 height 13
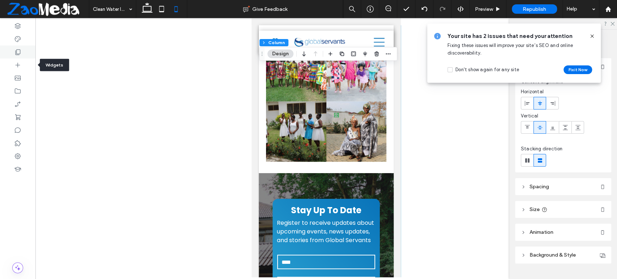
click at [20, 55] on icon at bounding box center [17, 51] width 7 height 7
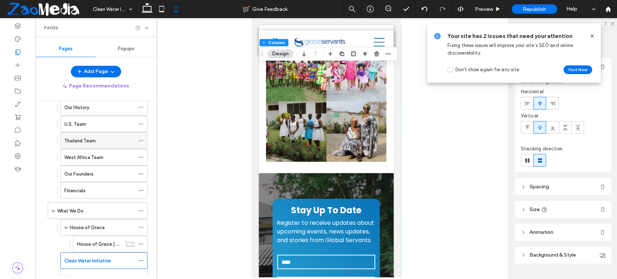
scroll to position [120, 0]
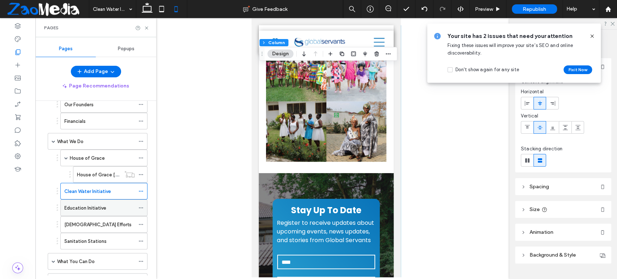
click at [108, 206] on div "Education Initiative" at bounding box center [99, 208] width 70 height 8
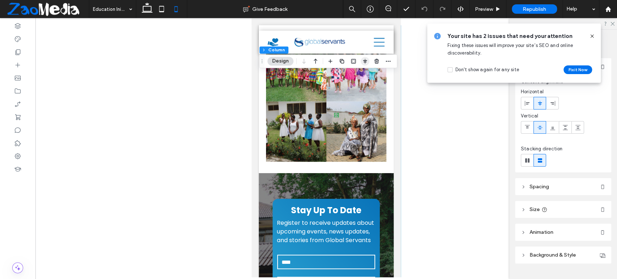
click at [363, 60] on icon "button" at bounding box center [365, 61] width 6 height 6
click at [355, 75] on icon "flex-start" at bounding box center [353, 75] width 6 height 6
click at [364, 75] on use "center" at bounding box center [365, 75] width 4 height 5
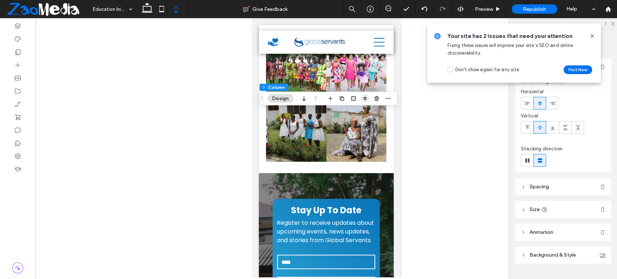
click at [364, 99] on use "button" at bounding box center [365, 98] width 4 height 5
click at [353, 111] on icon "flex-start" at bounding box center [353, 113] width 6 height 6
click at [365, 115] on span "center" at bounding box center [365, 112] width 9 height 9
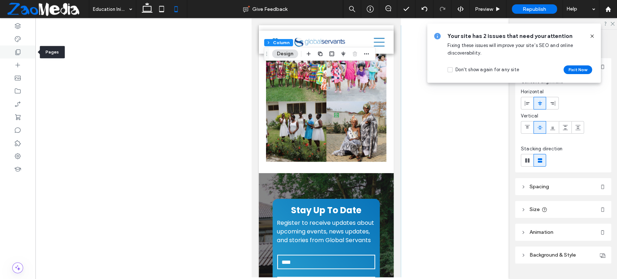
click at [14, 56] on div at bounding box center [17, 52] width 35 height 13
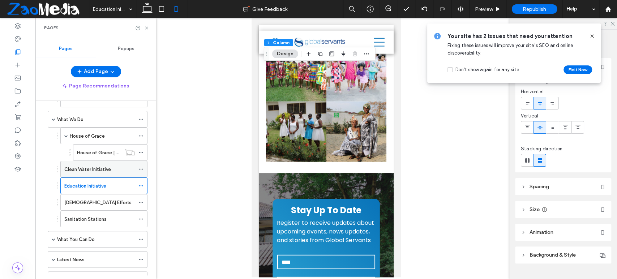
scroll to position [160, 0]
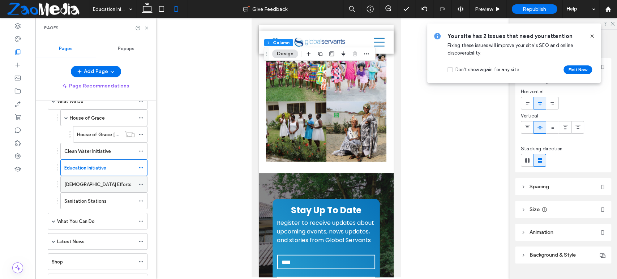
click at [105, 184] on label "[DEMOGRAPHIC_DATA] Efforts" at bounding box center [97, 184] width 67 height 13
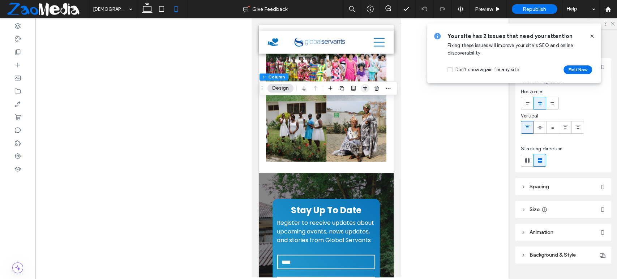
click at [364, 86] on icon "button" at bounding box center [365, 88] width 6 height 6
click at [353, 104] on icon "flex-start" at bounding box center [353, 102] width 6 height 6
click at [364, 104] on icon "center" at bounding box center [365, 102] width 6 height 6
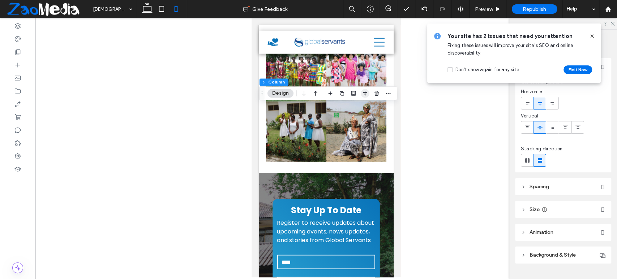
click at [364, 93] on icon "button" at bounding box center [365, 93] width 6 height 6
click at [351, 107] on icon "flex-start" at bounding box center [353, 107] width 6 height 6
click at [364, 108] on use "center" at bounding box center [365, 107] width 4 height 5
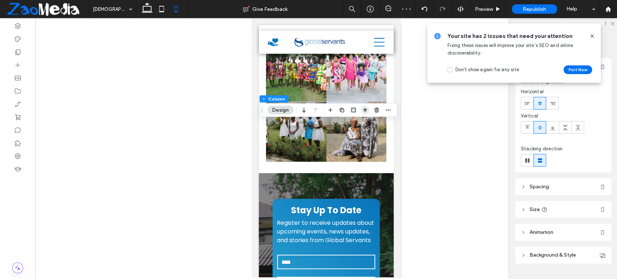
click at [364, 112] on use "button" at bounding box center [365, 110] width 4 height 5
click at [354, 124] on icon "flex-start" at bounding box center [353, 124] width 6 height 6
click at [364, 124] on icon "center" at bounding box center [365, 124] width 6 height 6
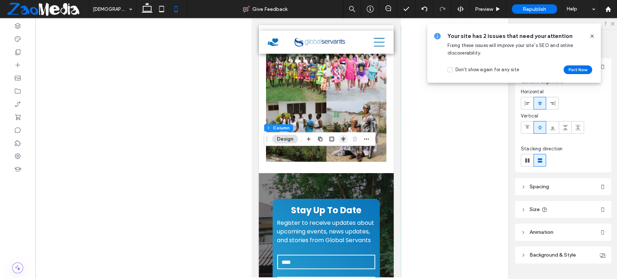
click at [342, 141] on icon "button" at bounding box center [343, 139] width 6 height 6
click at [332, 153] on icon "flex-start" at bounding box center [332, 153] width 6 height 6
click at [344, 152] on use "center" at bounding box center [343, 153] width 4 height 5
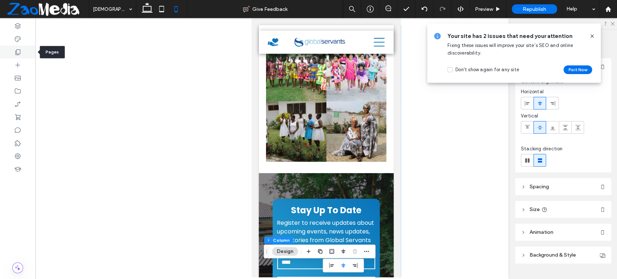
click at [16, 57] on div at bounding box center [17, 52] width 35 height 13
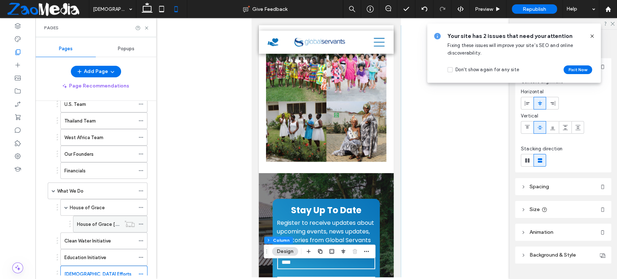
scroll to position [160, 0]
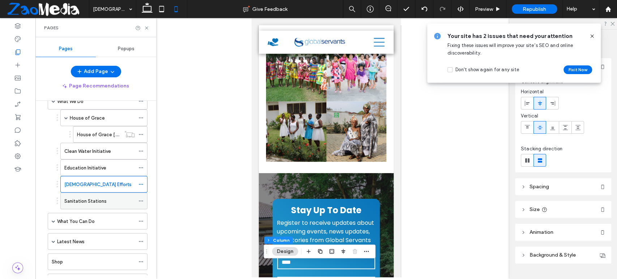
click at [105, 206] on div "Sanitation Stations" at bounding box center [99, 201] width 70 height 16
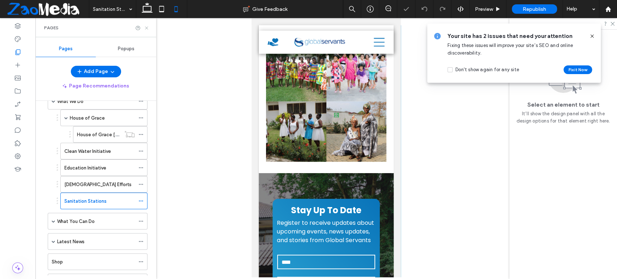
click at [146, 30] on icon at bounding box center [146, 27] width 5 height 5
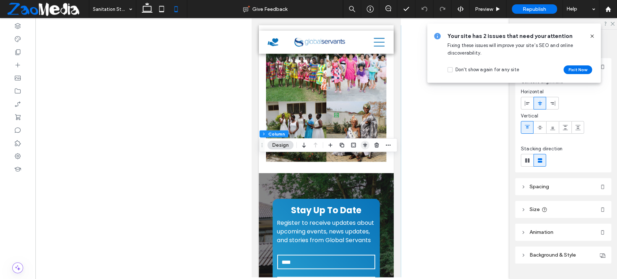
click at [365, 145] on icon "button" at bounding box center [365, 145] width 6 height 6
click at [354, 160] on icon "flex-start" at bounding box center [353, 159] width 6 height 6
click at [365, 159] on icon "center" at bounding box center [365, 159] width 6 height 6
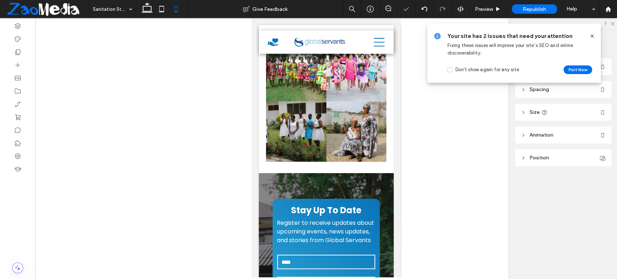
type input "***"
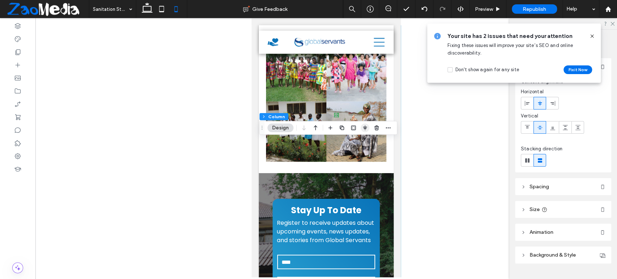
click at [362, 126] on icon "button" at bounding box center [365, 128] width 6 height 6
click at [353, 143] on icon "flex-start" at bounding box center [353, 142] width 6 height 6
click at [366, 143] on use "center" at bounding box center [365, 141] width 4 height 5
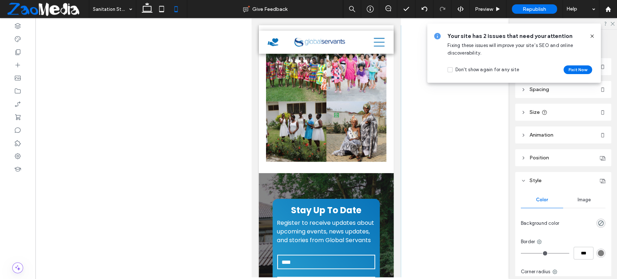
type input "**"
type input "****"
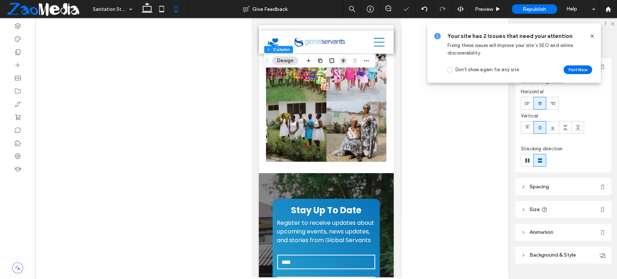
click at [343, 61] on use "button" at bounding box center [343, 60] width 4 height 5
click at [332, 76] on icon "flex-start" at bounding box center [332, 75] width 6 height 6
click at [344, 75] on icon "center" at bounding box center [343, 75] width 6 height 6
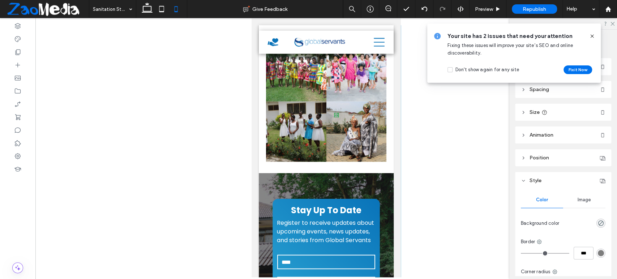
type input "**"
type input "****"
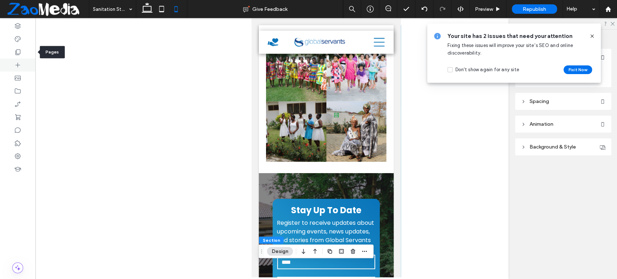
drag, startPoint x: 19, startPoint y: 55, endPoint x: 32, endPoint y: 64, distance: 15.5
click at [20, 55] on icon at bounding box center [17, 51] width 7 height 7
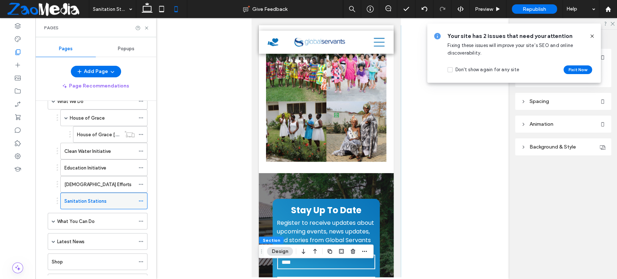
scroll to position [241, 0]
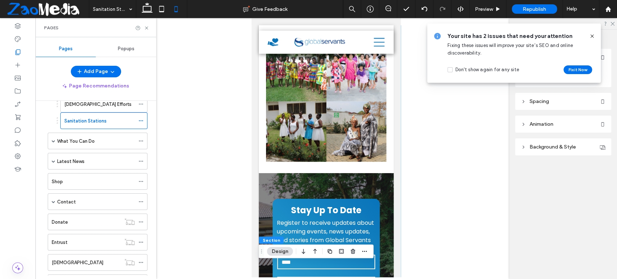
click at [81, 139] on label "What You Can Do" at bounding box center [76, 141] width 38 height 13
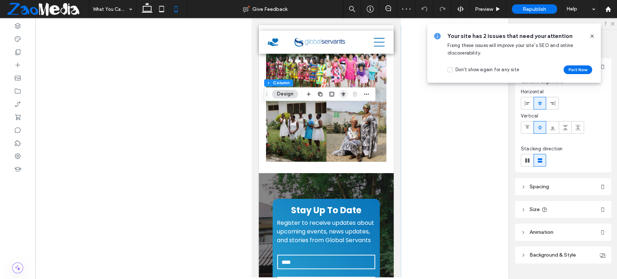
click at [341, 93] on icon "button" at bounding box center [343, 94] width 6 height 6
click at [329, 107] on icon "flex-start" at bounding box center [332, 108] width 6 height 6
click at [340, 109] on icon "center" at bounding box center [343, 108] width 6 height 6
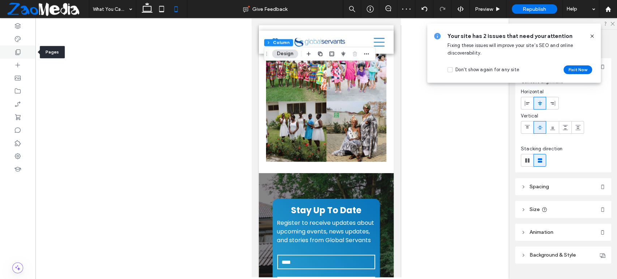
click at [18, 55] on icon at bounding box center [17, 51] width 7 height 7
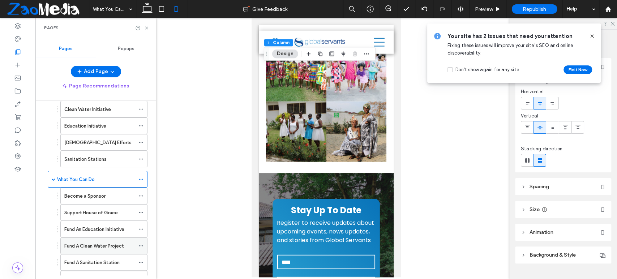
scroll to position [241, 0]
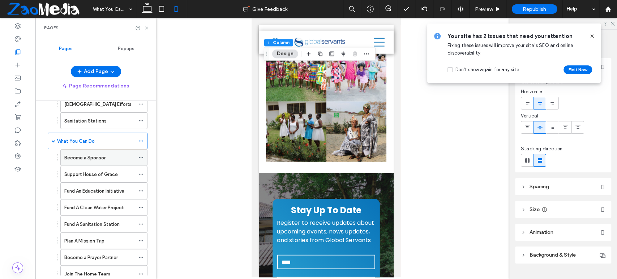
click at [99, 156] on label "Become a Sponsor" at bounding box center [84, 157] width 41 height 13
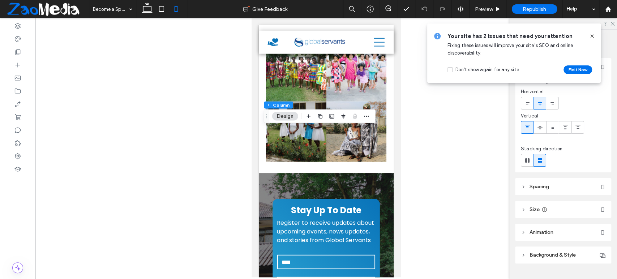
click at [348, 115] on div at bounding box center [337, 116] width 66 height 13
click at [346, 117] on span "button" at bounding box center [343, 116] width 9 height 9
click at [344, 129] on icon "center" at bounding box center [343, 131] width 6 height 6
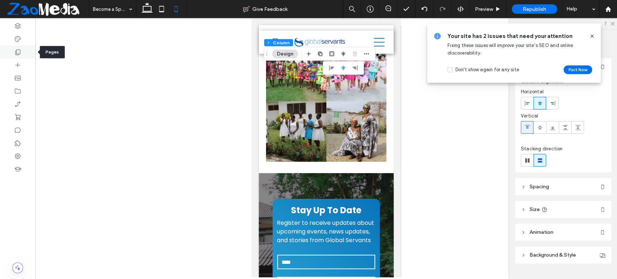
click at [15, 52] on icon at bounding box center [17, 51] width 7 height 7
click at [345, 55] on icon "button" at bounding box center [343, 54] width 6 height 6
click at [332, 70] on icon "flex-start" at bounding box center [332, 68] width 6 height 6
click at [341, 69] on icon "center" at bounding box center [343, 68] width 6 height 6
click at [215, 171] on div at bounding box center [325, 147] width 581 height 259
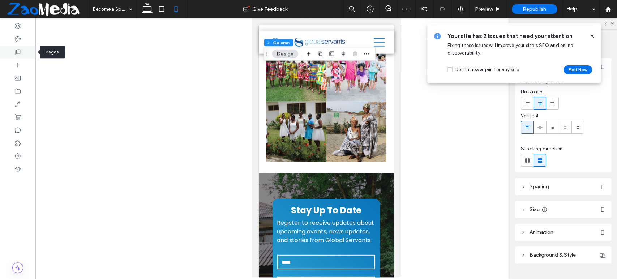
click at [13, 49] on div at bounding box center [17, 52] width 35 height 13
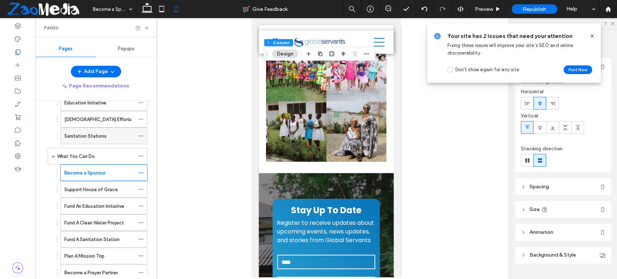
scroll to position [281, 0]
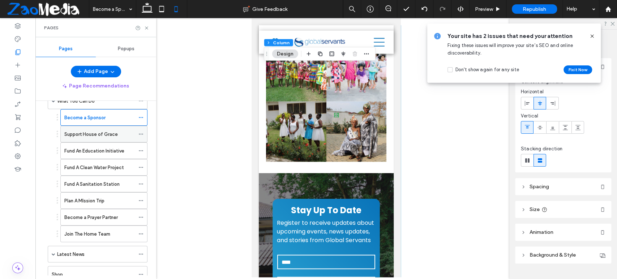
click at [103, 130] on label "Support House of Grace" at bounding box center [90, 134] width 53 height 13
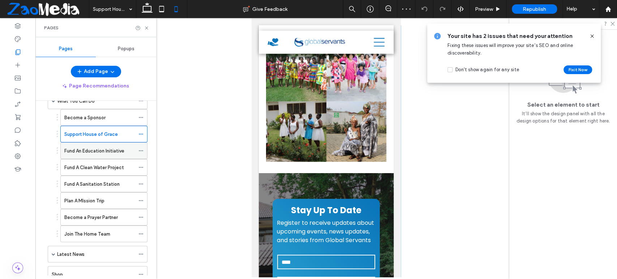
click at [102, 146] on label "Fund An Education Initiative" at bounding box center [94, 150] width 60 height 13
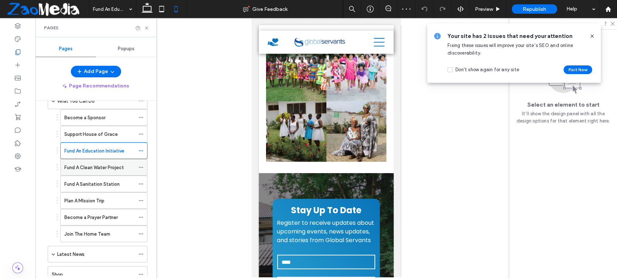
click at [109, 167] on label "Fund A Clean Water Project" at bounding box center [94, 167] width 60 height 13
click at [108, 189] on div "Fund A Sanitation Station" at bounding box center [99, 184] width 70 height 16
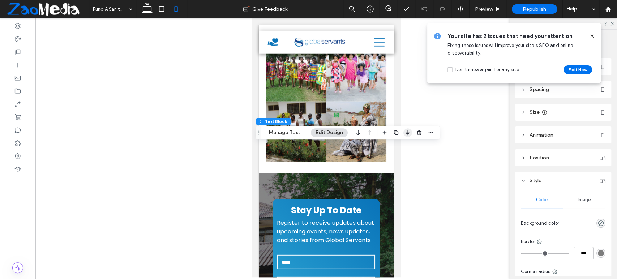
click at [403, 133] on span "button" at bounding box center [407, 132] width 9 height 9
click at [397, 144] on icon "center" at bounding box center [400, 147] width 6 height 6
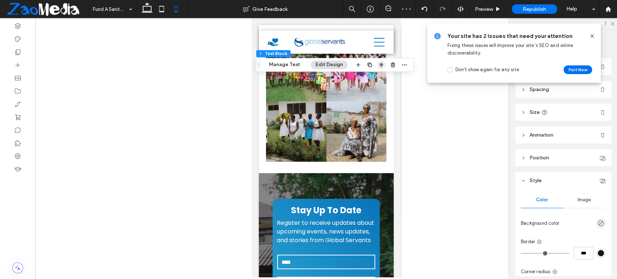
click at [379, 63] on icon "button" at bounding box center [381, 65] width 6 height 6
click at [373, 80] on icon "center" at bounding box center [374, 79] width 6 height 6
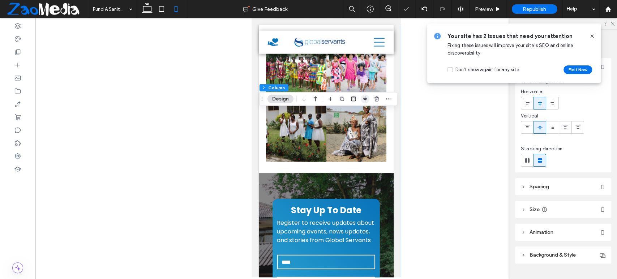
click at [363, 101] on icon "button" at bounding box center [365, 99] width 6 height 6
click at [364, 112] on use "center" at bounding box center [365, 113] width 4 height 5
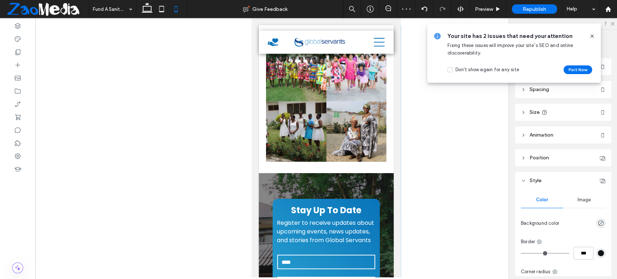
type input "*******"
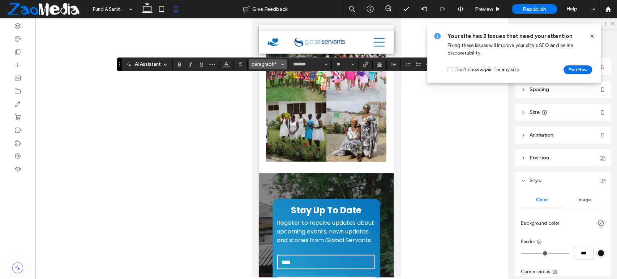
click at [266, 65] on span "paragraph*" at bounding box center [265, 63] width 28 height 5
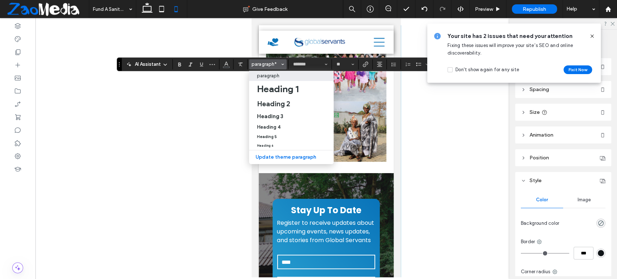
click at [272, 76] on p "paragraph" at bounding box center [268, 75] width 22 height 5
type input "**"
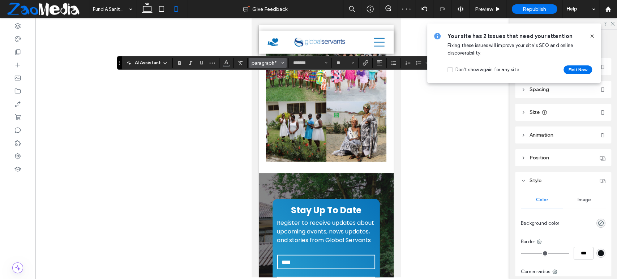
click at [270, 62] on span "paragraph*" at bounding box center [265, 62] width 28 height 5
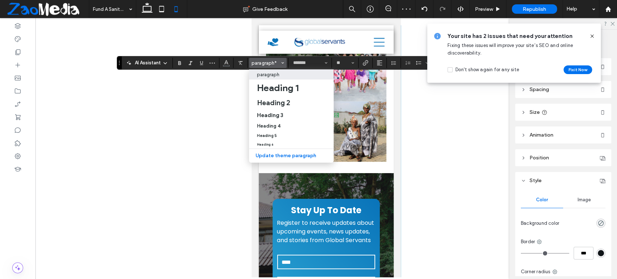
click at [270, 77] on p "paragraph" at bounding box center [268, 74] width 22 height 5
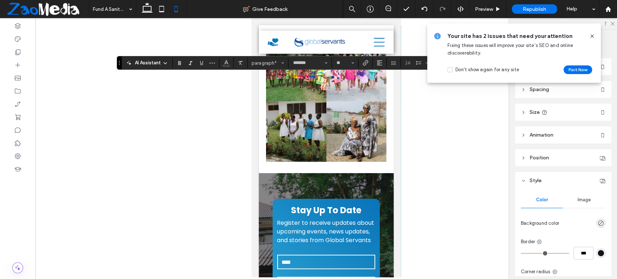
type input "**"
click at [180, 63] on use "Bold" at bounding box center [179, 63] width 3 height 4
click at [590, 35] on use at bounding box center [591, 35] width 3 height 3
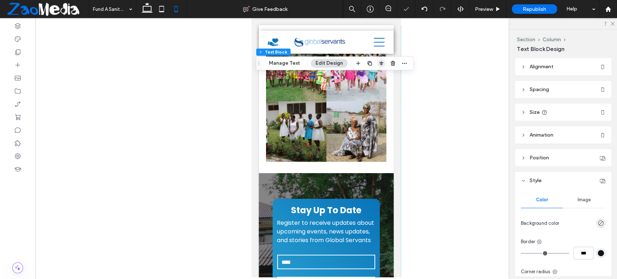
click at [378, 61] on icon "button" at bounding box center [381, 63] width 6 height 6
click at [359, 77] on icon "flex-start" at bounding box center [362, 77] width 6 height 6
click at [367, 76] on div at bounding box center [381, 77] width 56 height 14
click at [369, 76] on span "center" at bounding box center [373, 77] width 9 height 9
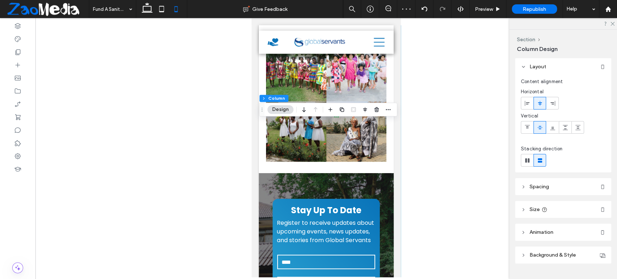
click at [364, 115] on div at bounding box center [365, 109] width 9 height 13
click at [364, 110] on use "button" at bounding box center [365, 109] width 4 height 5
click at [354, 124] on icon "flex-start" at bounding box center [353, 124] width 6 height 6
click at [364, 123] on use "center" at bounding box center [365, 123] width 4 height 5
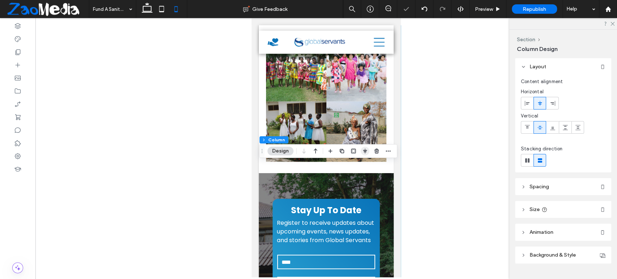
click at [364, 150] on use "button" at bounding box center [365, 150] width 4 height 5
click at [353, 164] on use "flex-start" at bounding box center [353, 165] width 5 height 5
click at [364, 163] on use "center" at bounding box center [365, 165] width 4 height 5
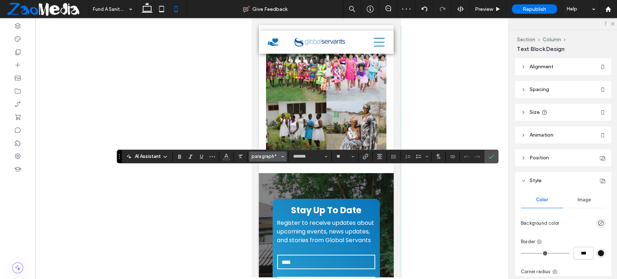
click at [271, 157] on span "paragraph*" at bounding box center [265, 156] width 28 height 5
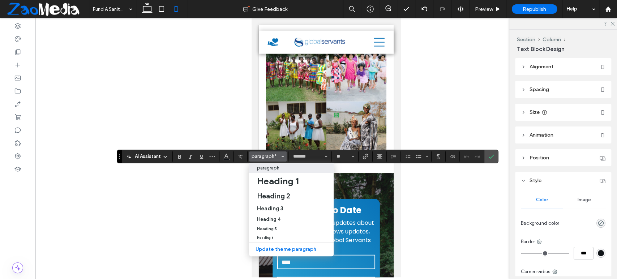
click at [272, 167] on p "paragraph" at bounding box center [268, 167] width 22 height 5
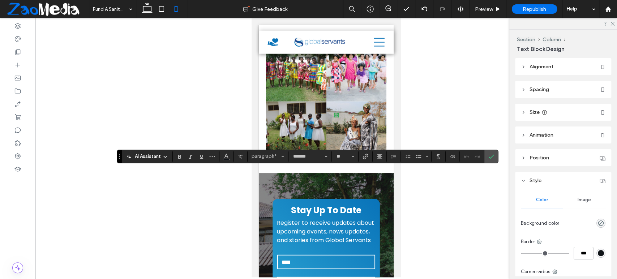
type input "**"
click at [380, 158] on icon "Alignment" at bounding box center [379, 157] width 6 height 6
click at [382, 177] on icon "ui.textEditor.alignment.center" at bounding box center [385, 179] width 6 height 6
click at [491, 157] on icon "Confirm" at bounding box center [491, 157] width 6 height 6
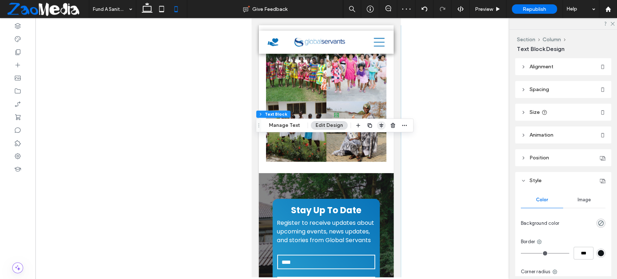
click at [378, 125] on icon "button" at bounding box center [381, 125] width 6 height 6
click at [373, 139] on icon "center" at bounding box center [374, 140] width 6 height 6
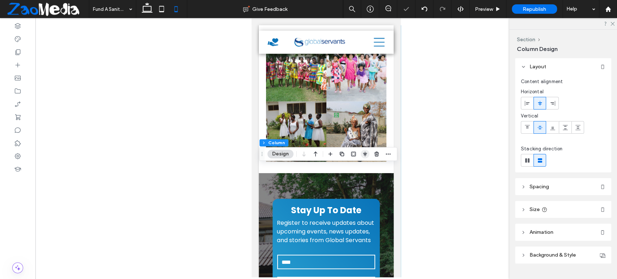
click at [364, 151] on icon "button" at bounding box center [365, 154] width 6 height 6
click at [362, 169] on icon "center" at bounding box center [365, 168] width 6 height 6
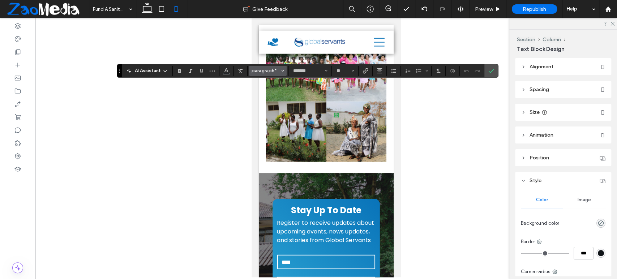
click at [267, 72] on span "paragraph*" at bounding box center [265, 70] width 28 height 5
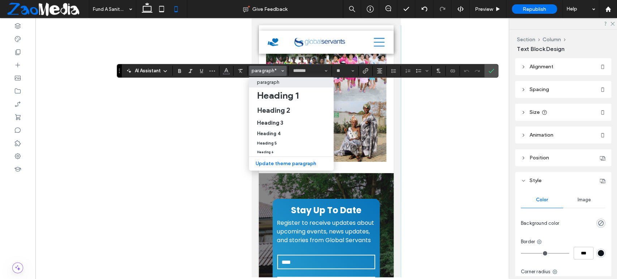
click at [272, 84] on p "paragraph" at bounding box center [268, 81] width 22 height 5
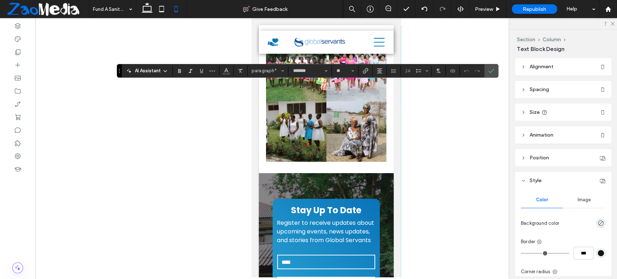
type input "**"
click at [181, 72] on icon "Bold" at bounding box center [180, 71] width 6 height 6
click at [490, 75] on span "Confirm" at bounding box center [489, 70] width 3 height 13
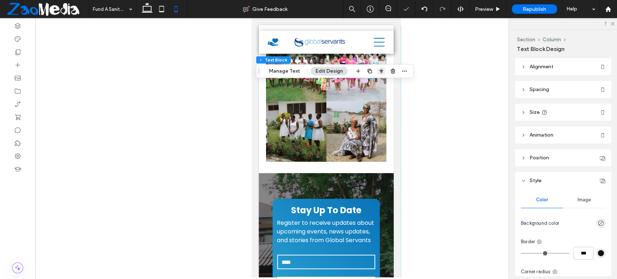
click at [381, 69] on icon "button" at bounding box center [381, 71] width 6 height 6
click at [371, 85] on icon "center" at bounding box center [374, 85] width 6 height 6
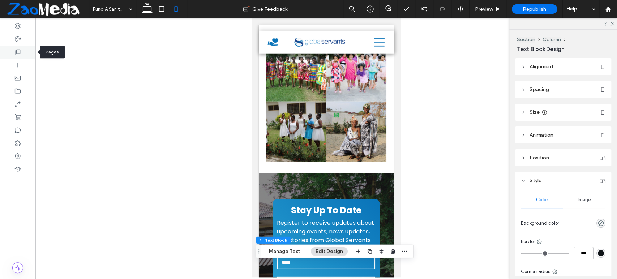
click at [16, 54] on icon at bounding box center [17, 51] width 7 height 7
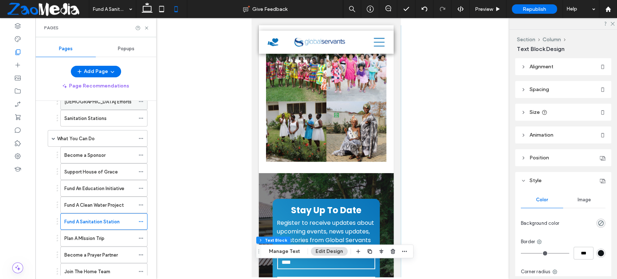
scroll to position [321, 0]
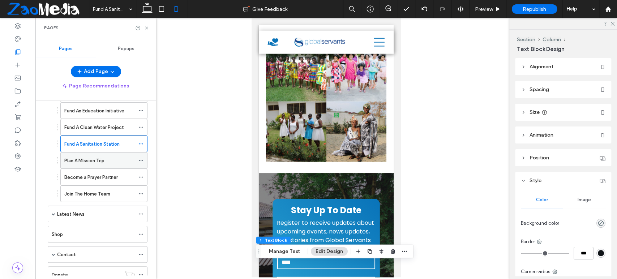
click at [84, 156] on label "Plan A MIssion Trip" at bounding box center [84, 160] width 40 height 13
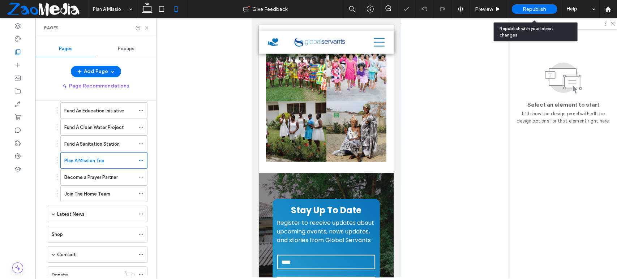
click at [526, 7] on span "Republish" at bounding box center [533, 9] width 23 height 6
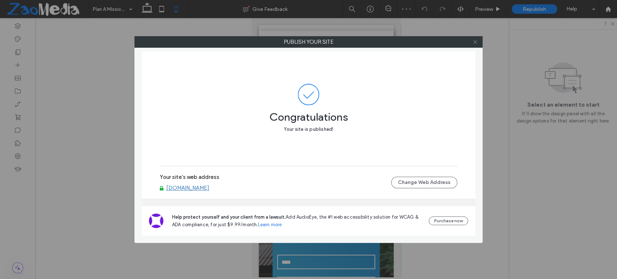
click at [477, 40] on icon at bounding box center [474, 41] width 5 height 5
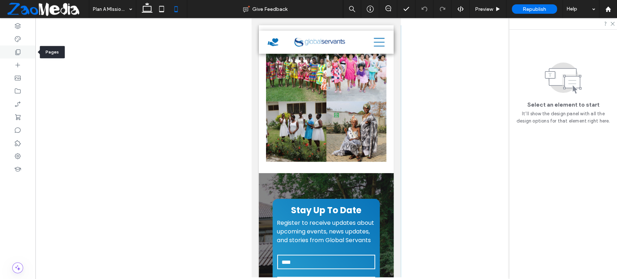
click at [14, 53] on icon at bounding box center [17, 51] width 7 height 7
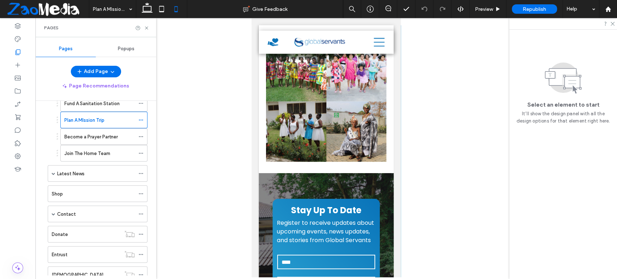
scroll to position [281, 0]
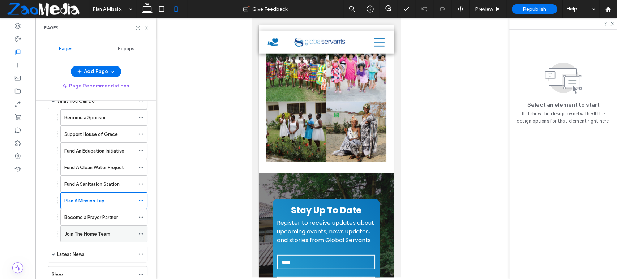
click at [110, 226] on div "Join The Home Team" at bounding box center [99, 234] width 70 height 16
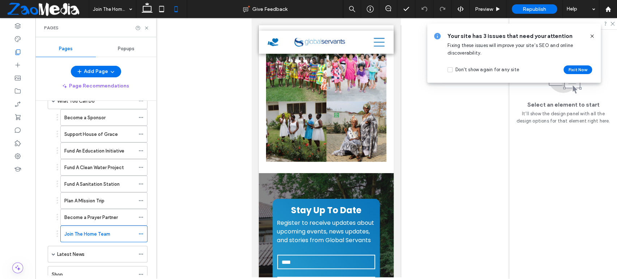
click at [110, 219] on div at bounding box center [308, 139] width 617 height 279
click at [105, 217] on label "Become a Prayer Partner" at bounding box center [90, 217] width 53 height 13
click at [104, 233] on label "Join The Home Team" at bounding box center [87, 234] width 46 height 13
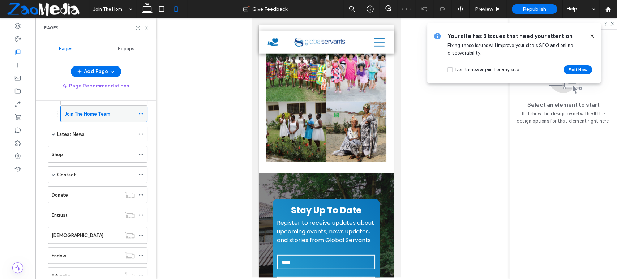
scroll to position [401, 0]
click at [101, 133] on div "Latest News" at bounding box center [96, 134] width 78 height 8
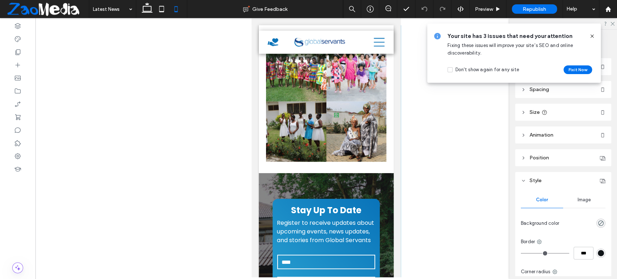
type input "**"
type input "****"
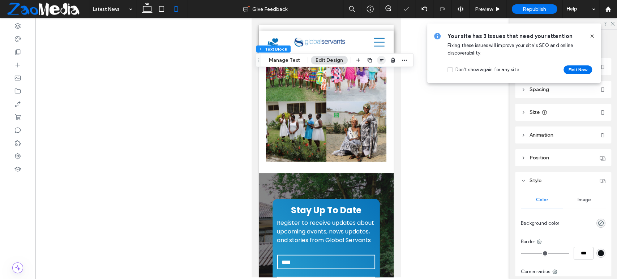
click at [380, 57] on icon "button" at bounding box center [381, 60] width 6 height 6
click at [376, 77] on div at bounding box center [381, 75] width 56 height 14
click at [375, 77] on span "center" at bounding box center [373, 74] width 9 height 9
click at [534, 22] on div "Your site has 3 issues that need your attention Fixing these issues will improv…" at bounding box center [513, 53] width 177 height 63
click at [541, 10] on span "Republish" at bounding box center [533, 9] width 23 height 6
